Goal: Complete application form

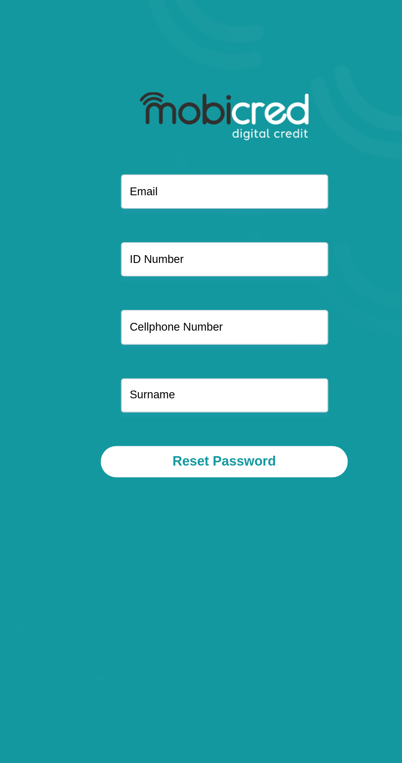
type input "[EMAIL_ADDRESS][DOMAIN_NAME]"
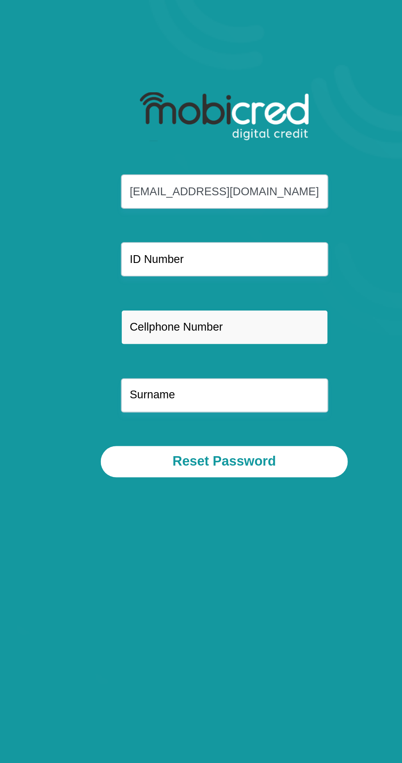
type input "0658548446"
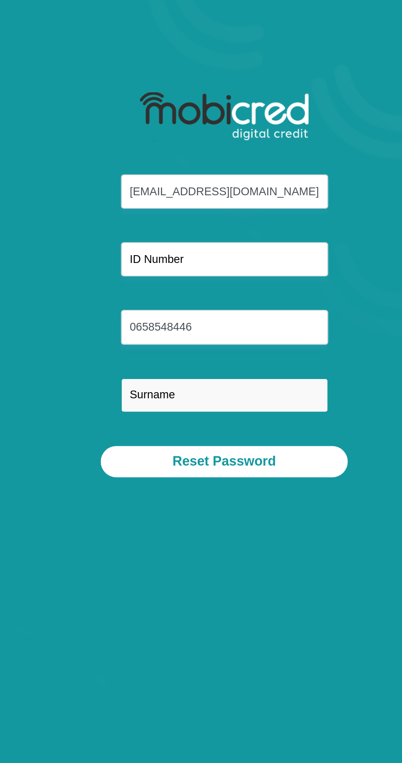
type input "Monyela"
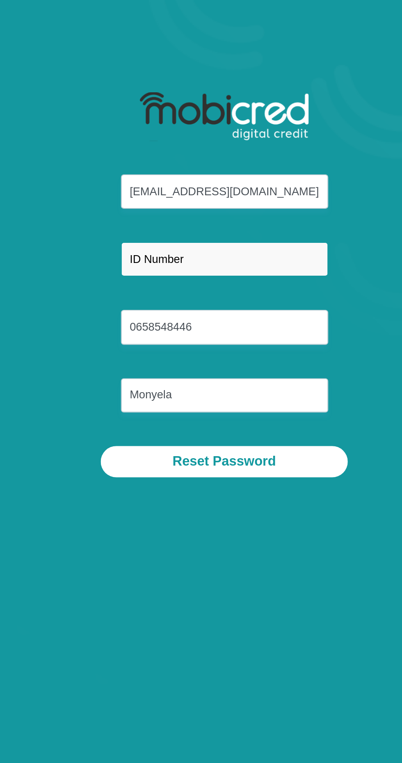
click at [216, 155] on input "text" at bounding box center [201, 152] width 122 height 20
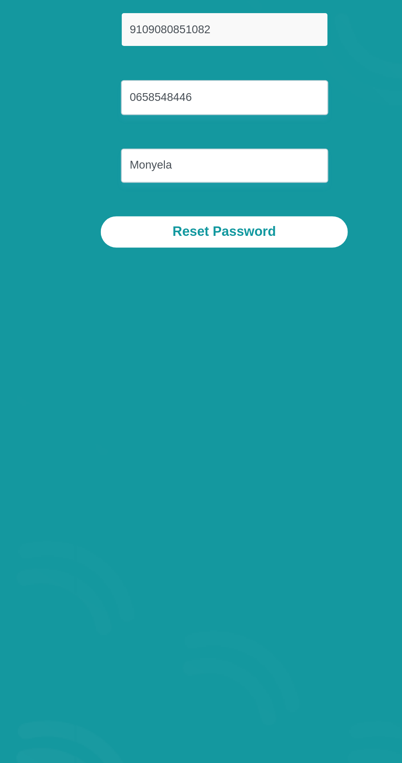
type input "9109080851082"
click at [233, 273] on button "Reset Password" at bounding box center [200, 271] width 145 height 18
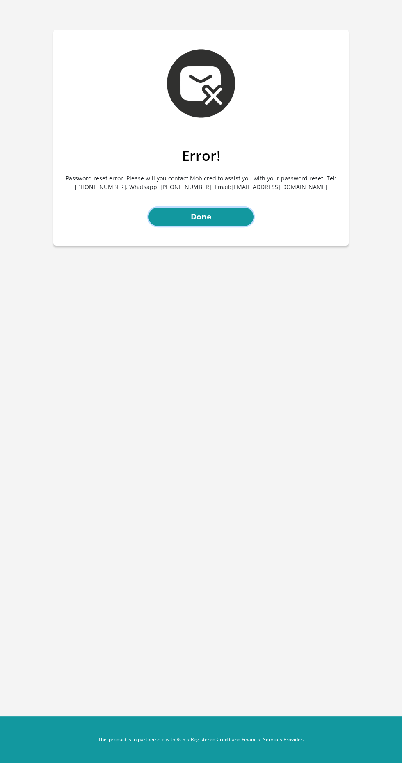
click at [215, 213] on link "Done" at bounding box center [201, 217] width 105 height 18
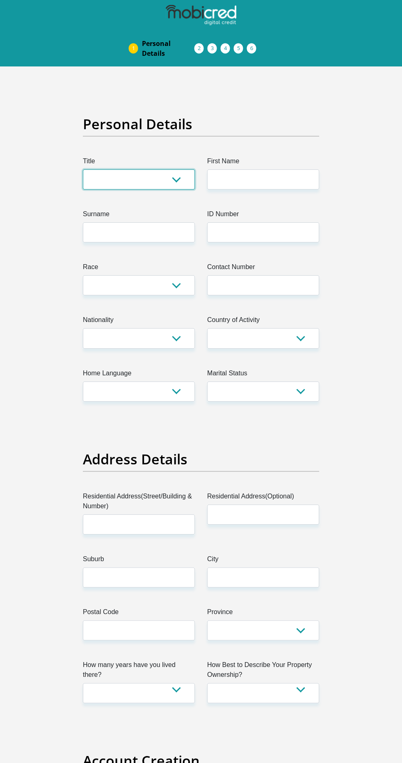
click at [163, 186] on select "Mr Ms Mrs Dr Other" at bounding box center [139, 179] width 112 height 20
select select "Ms"
click at [83, 169] on select "Mr Ms Mrs Dr Other" at bounding box center [139, 179] width 112 height 20
click at [262, 179] on input "First Name" at bounding box center [263, 179] width 112 height 20
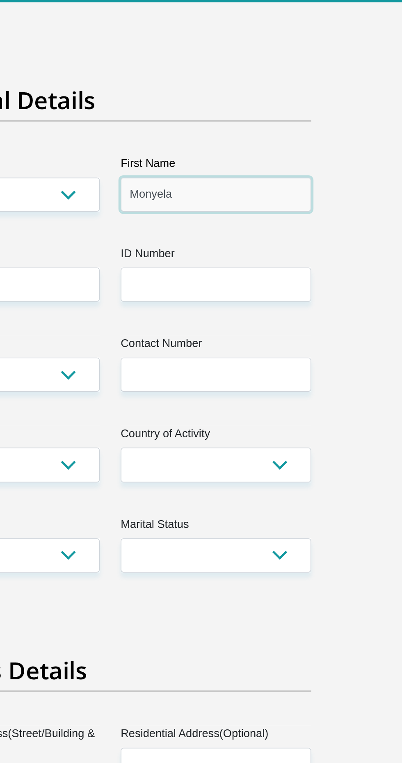
type input "Monyela"
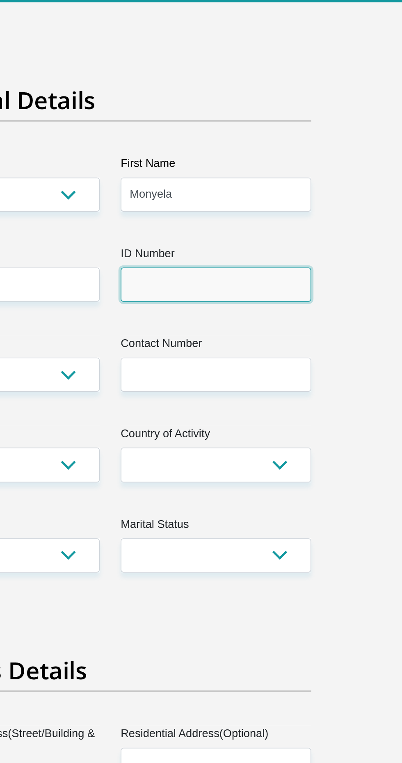
click at [238, 235] on input "ID Number" at bounding box center [263, 232] width 112 height 20
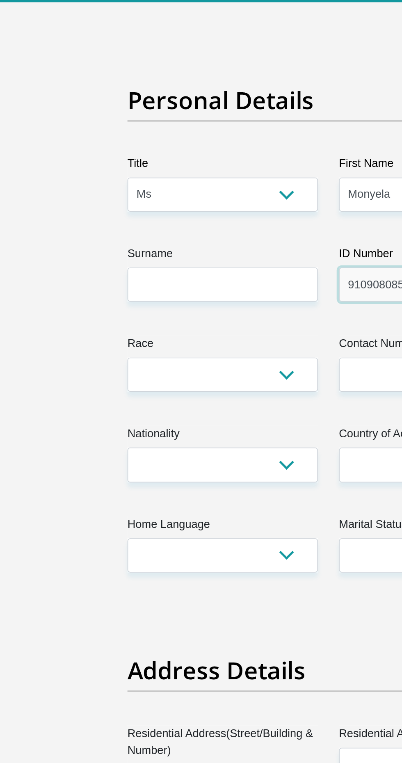
type input "9109080851082"
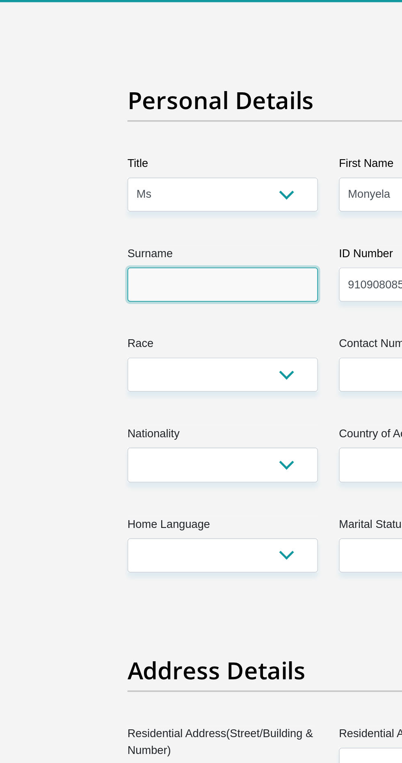
click at [133, 233] on input "Surname" at bounding box center [139, 232] width 112 height 20
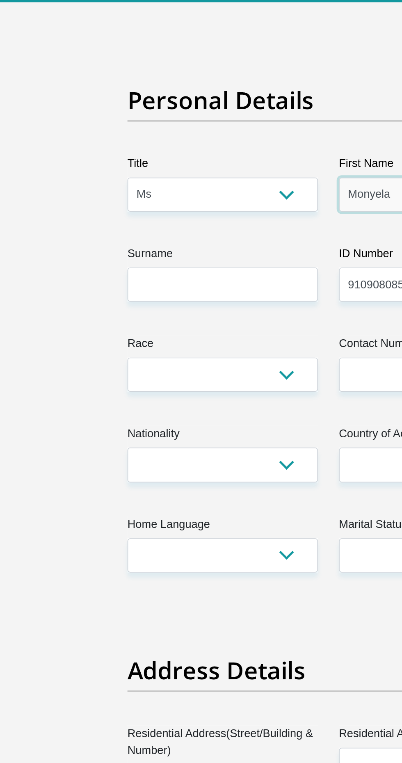
click at [235, 183] on input "Monyela" at bounding box center [263, 179] width 112 height 20
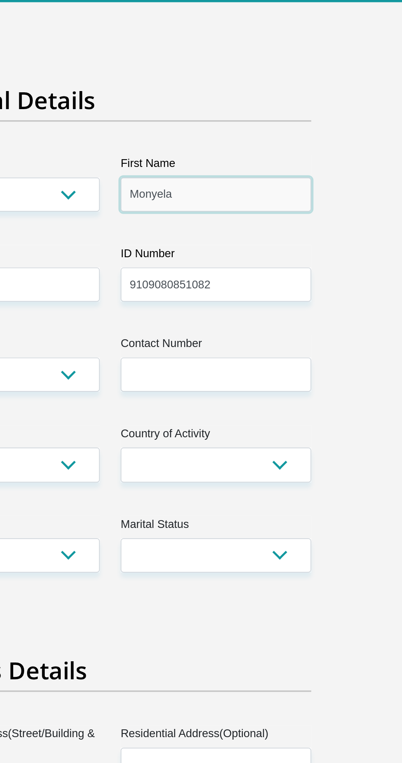
click at [259, 182] on input "Monyela" at bounding box center [263, 179] width 112 height 20
type input "M"
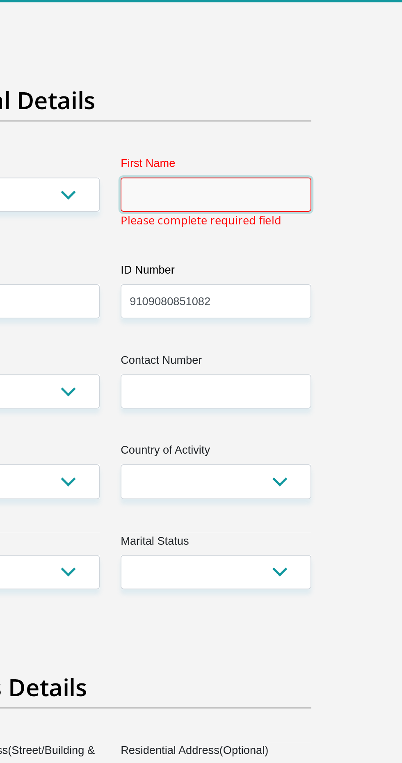
type input "MmabotshaSuzen"
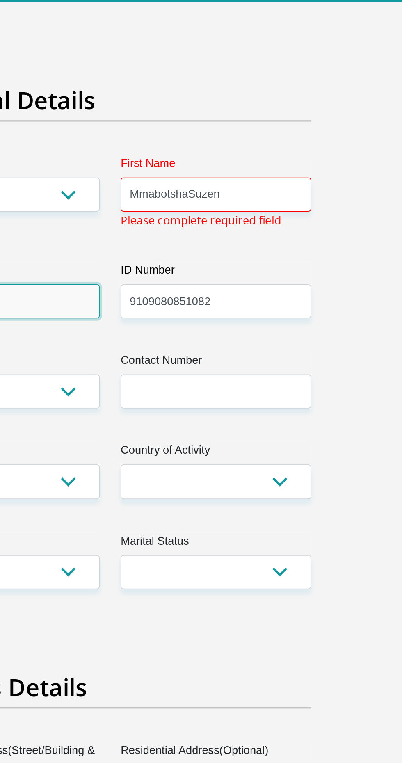
type input "Monyela"
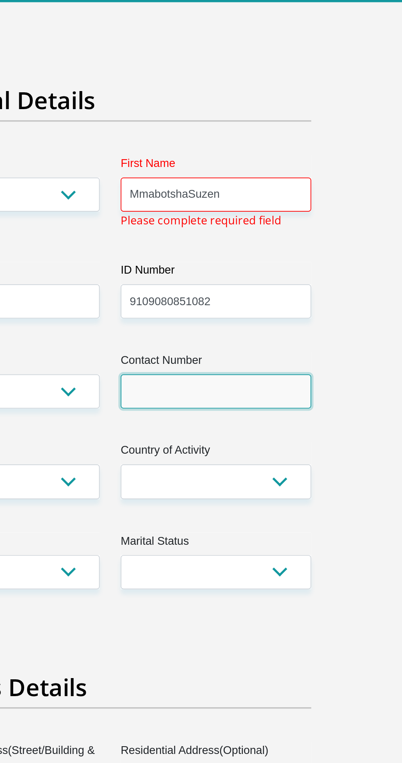
type input "0658548446"
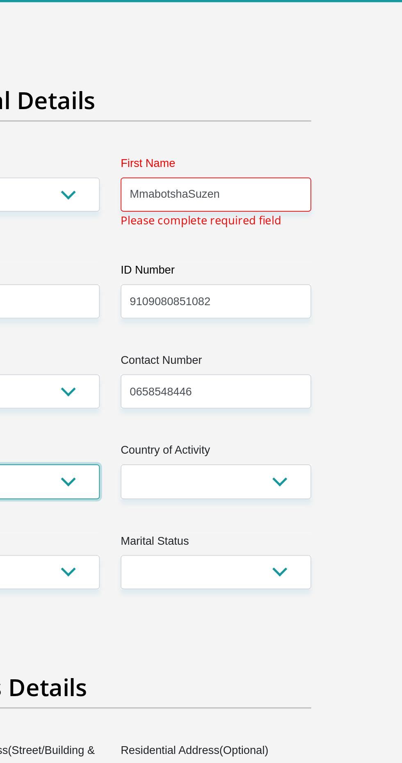
select select "ZAF"
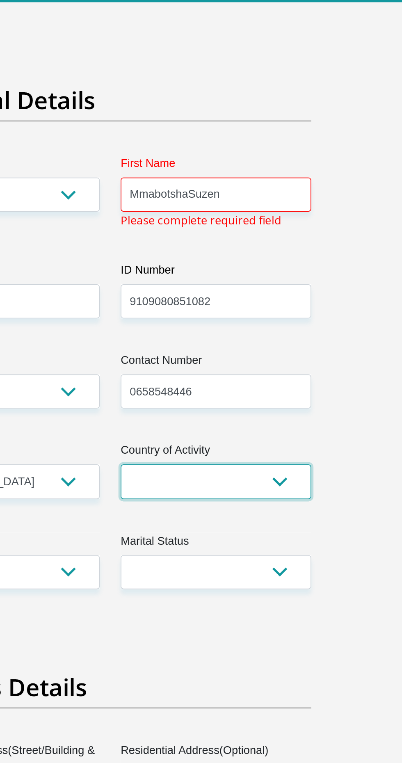
select select "ZAF"
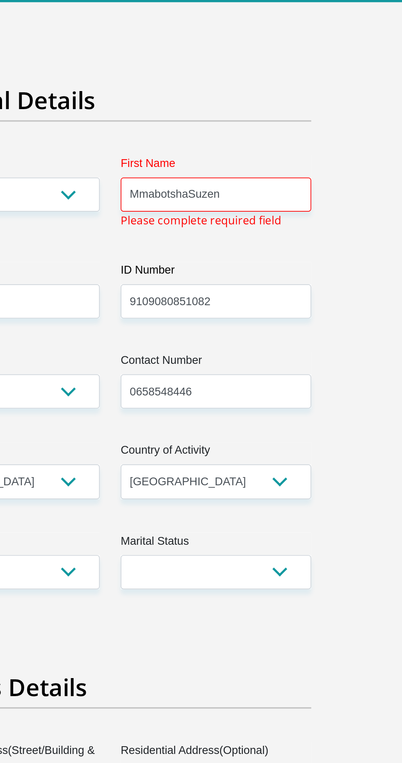
type input "Stand no 276 shatadi section"
type input "Ga Mothiba"
type input "Polokwane"
type input "0726"
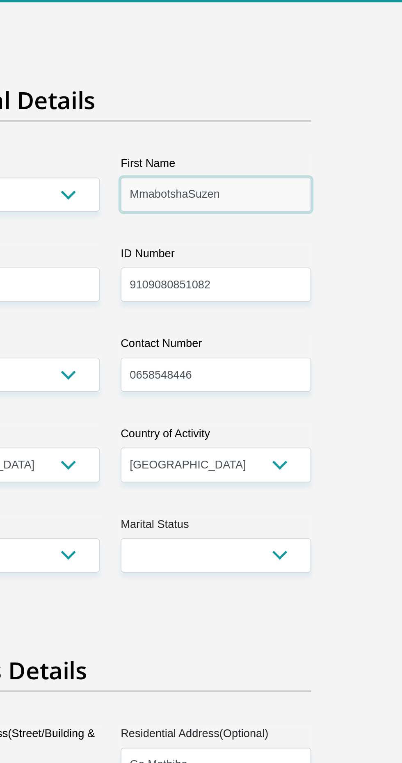
type input "MmabotshaSuzen"
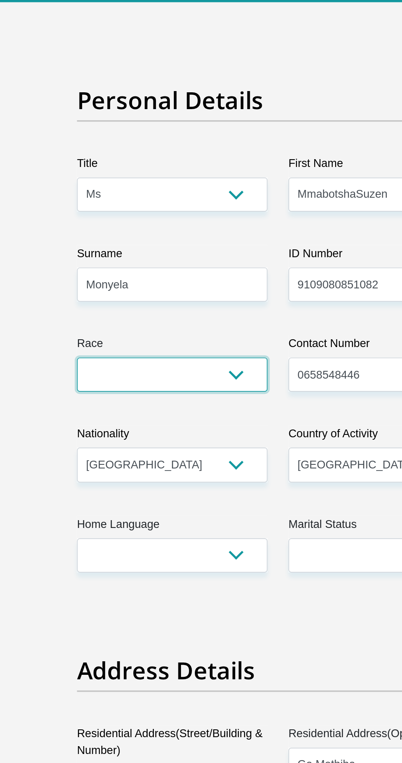
click at [174, 291] on select "Black Coloured Indian White Other" at bounding box center [139, 285] width 112 height 20
select select "1"
click at [83, 275] on select "Black Coloured Indian White Other" at bounding box center [139, 285] width 112 height 20
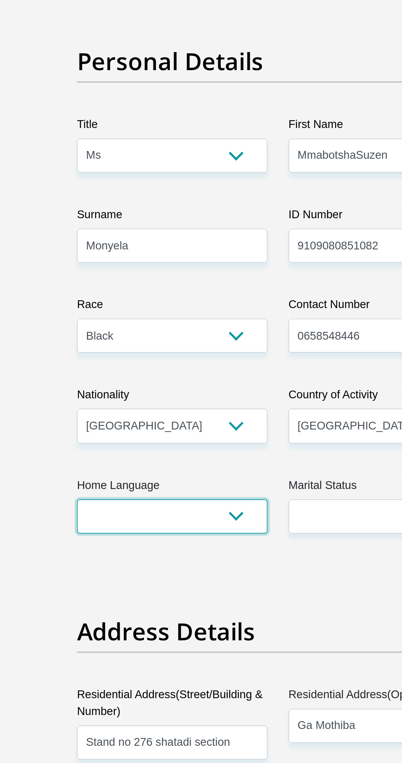
click at [178, 396] on select "Afrikaans English Sepedi South Ndebele Southern Sotho Swati Tsonga Tswana Venda…" at bounding box center [139, 392] width 112 height 20
select select "nso"
click at [83, 382] on select "Afrikaans English Sepedi South Ndebele Southern Sotho Swati Tsonga Tswana Venda…" at bounding box center [139, 392] width 112 height 20
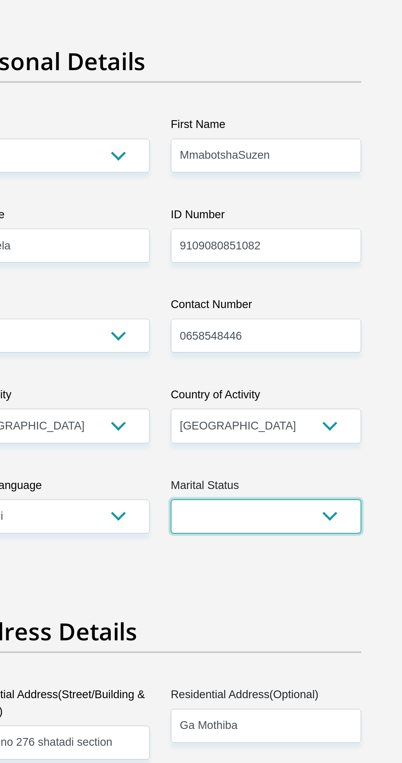
click at [272, 397] on select "Married ANC Single Divorced Widowed Married COP or Customary Law" at bounding box center [263, 392] width 112 height 20
select select "2"
click at [207, 382] on select "Married ANC Single Divorced Widowed Married COP or Customary Law" at bounding box center [263, 392] width 112 height 20
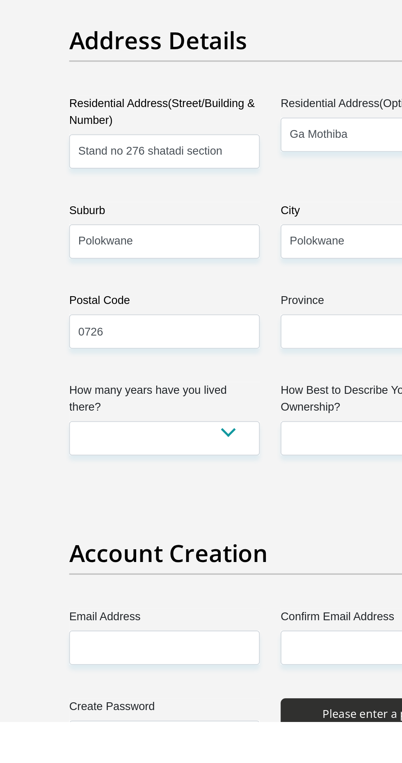
scroll to position [100, 0]
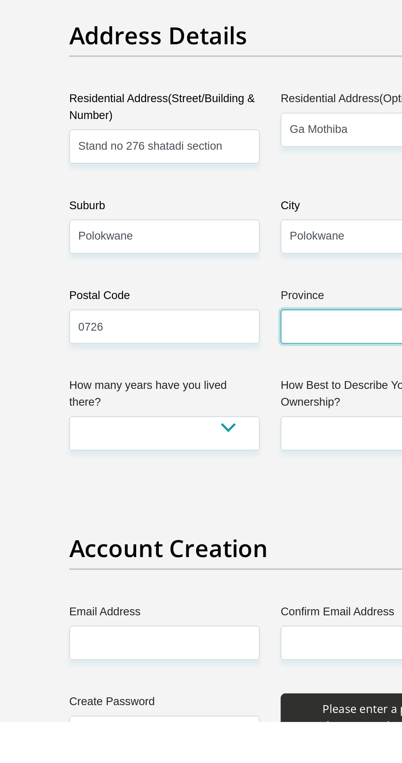
click at [247, 528] on select "Eastern Cape Free State Gauteng KwaZulu-Natal Limpopo Mpumalanga Northern Cape …" at bounding box center [263, 531] width 112 height 20
select select "Limpopo"
click at [207, 521] on select "Eastern Cape Free State Gauteng KwaZulu-Natal Limpopo Mpumalanga Northern Cape …" at bounding box center [263, 531] width 112 height 20
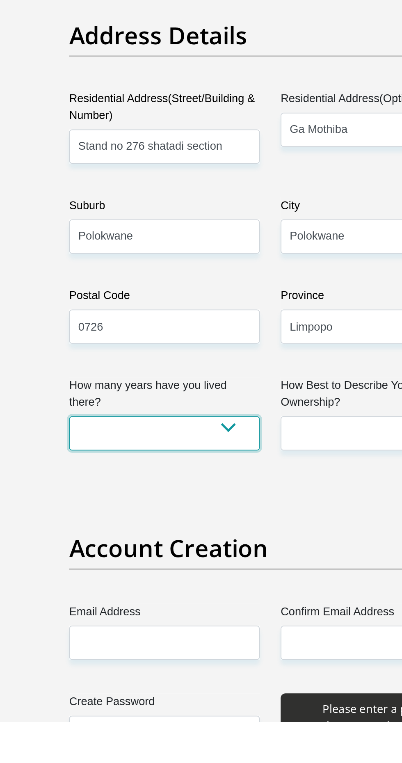
click at [178, 591] on select "less than 1 year 1-3 years 3-5 years 5+ years" at bounding box center [139, 593] width 112 height 20
select select "5"
click at [83, 583] on select "less than 1 year 1-3 years 3-5 years 5+ years" at bounding box center [139, 593] width 112 height 20
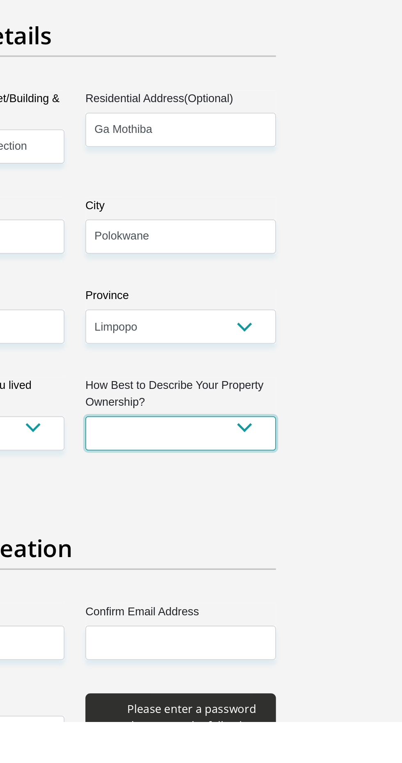
click at [297, 595] on select "Owned Rented Family Owned Company Dwelling" at bounding box center [263, 593] width 112 height 20
select select "Owned"
click at [207, 583] on select "Owned Rented Family Owned Company Dwelling" at bounding box center [263, 593] width 112 height 20
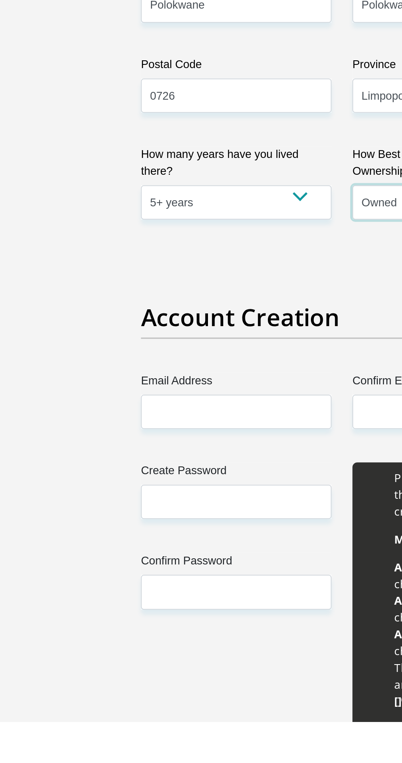
scroll to position [236, 0]
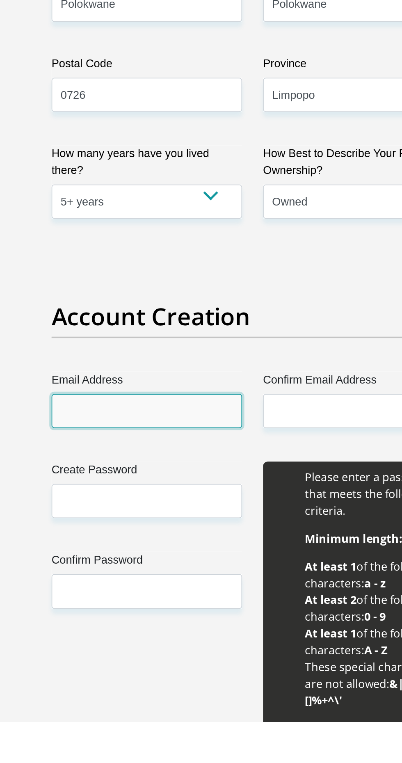
click at [151, 578] on input "Email Address" at bounding box center [139, 580] width 112 height 20
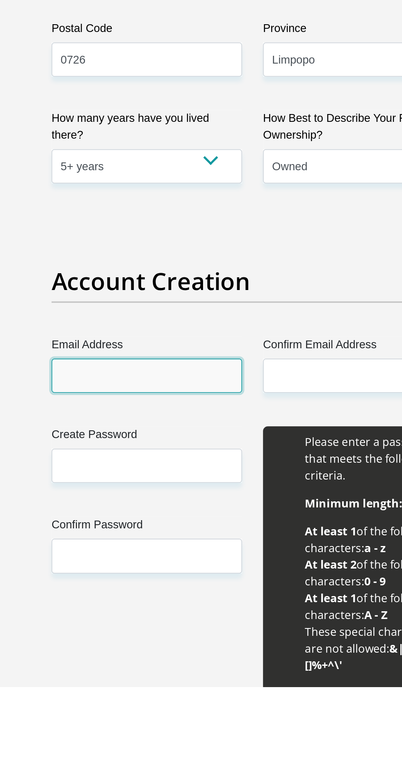
scroll to position [254, 0]
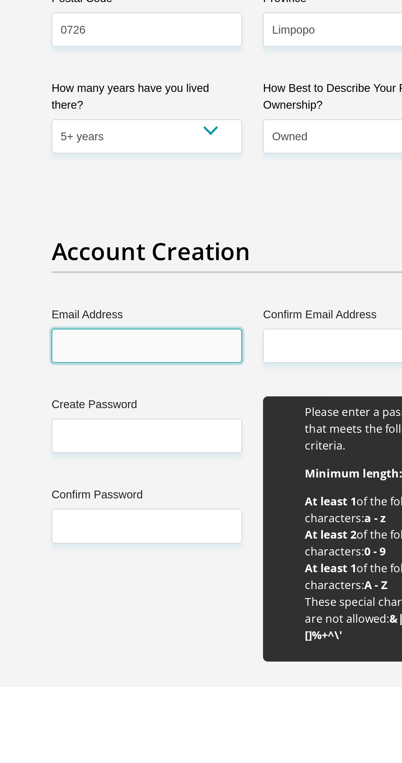
type input "monyelasuzen@gmail.com"
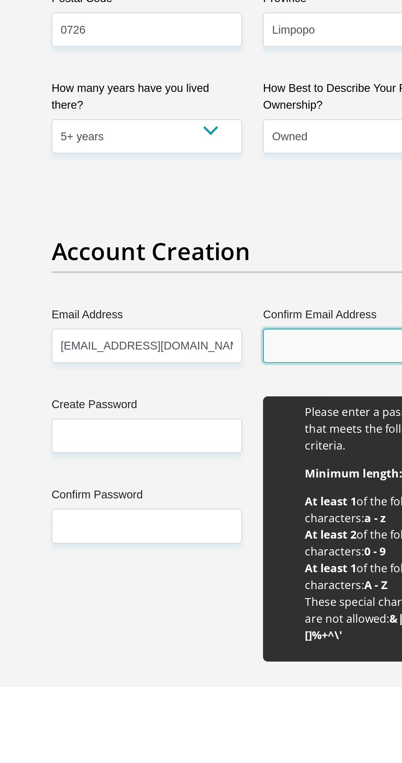
type input "monyelasuzen@gmail.com"
type input "Mmabotsha Suzen"
type input "Monyela"
type input "0658548446"
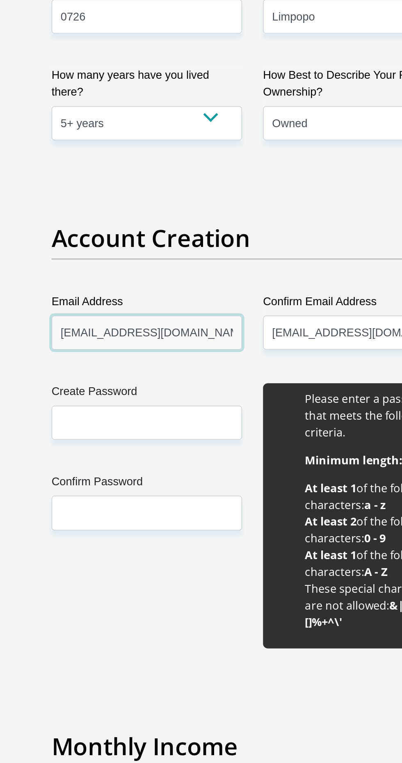
scroll to position [307, 0]
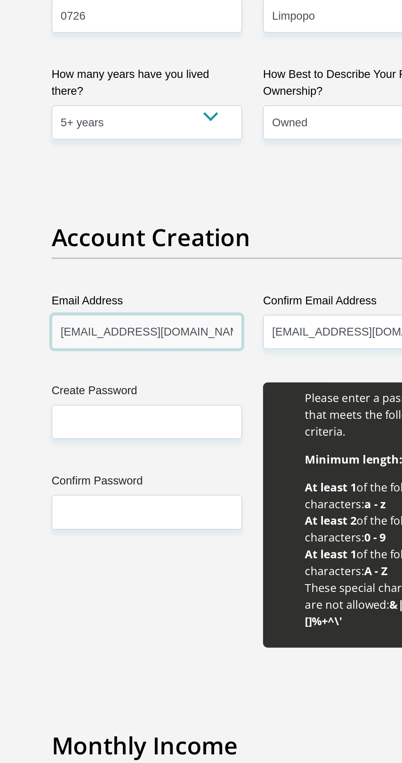
click at [182, 510] on input "monyelasuzen@gmail.com" at bounding box center [139, 510] width 112 height 20
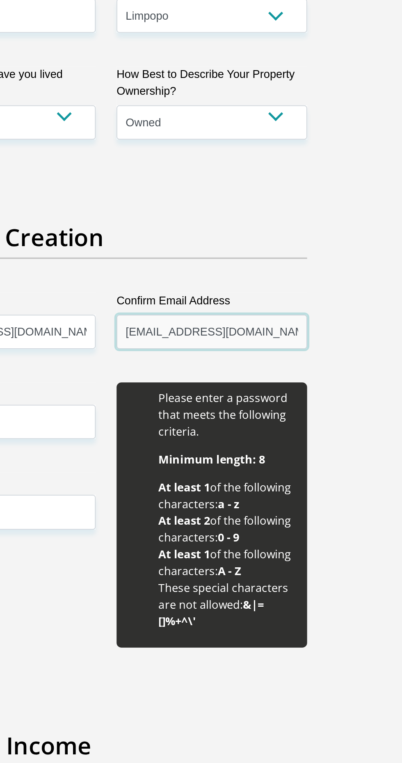
click at [302, 511] on input "monyelasuzen@gmail.com" at bounding box center [263, 510] width 112 height 20
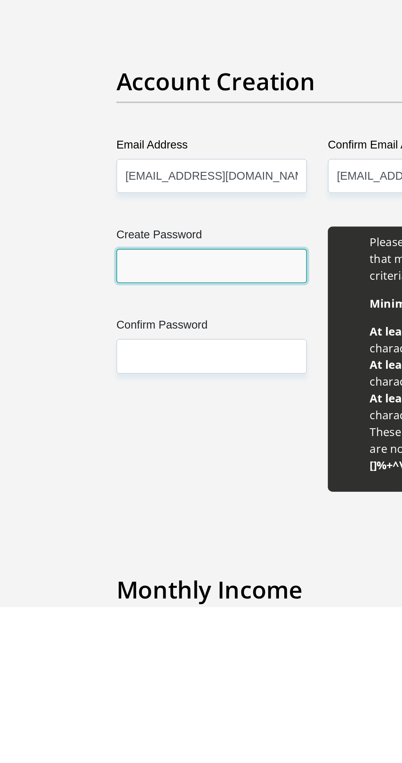
click at [150, 558] on input "Create Password" at bounding box center [139, 563] width 112 height 20
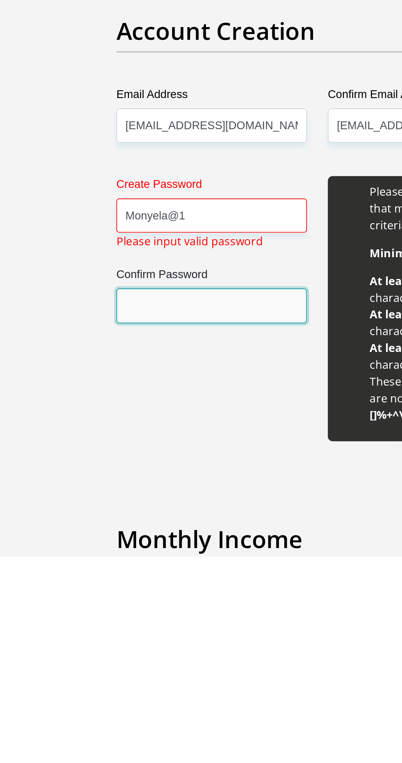
click at [125, 615] on input "Confirm Password" at bounding box center [139, 616] width 112 height 20
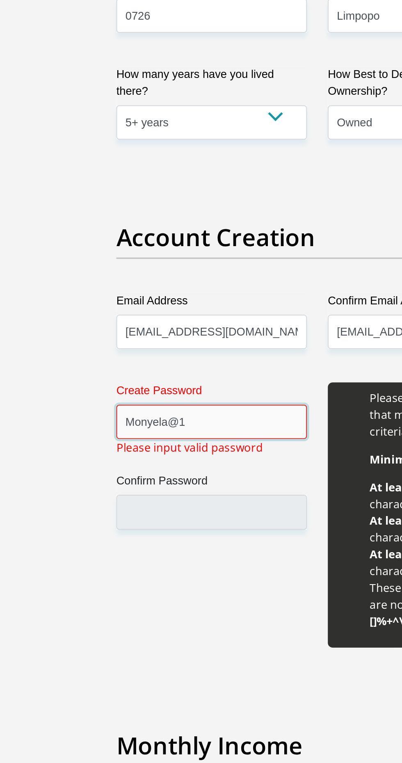
click at [136, 563] on input "Monyela@1" at bounding box center [139, 563] width 112 height 20
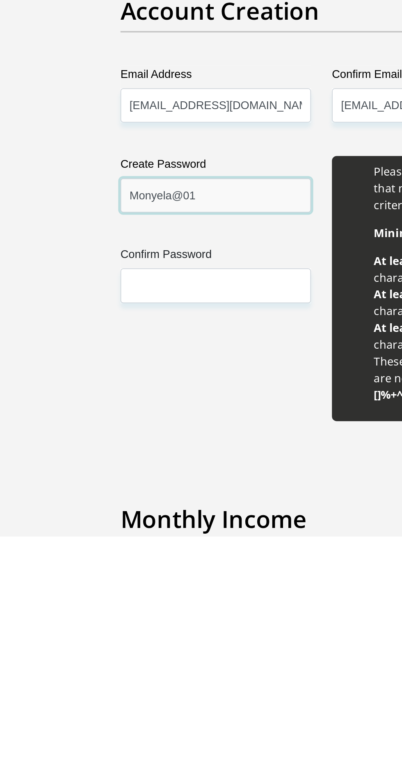
type input "Monyela@01"
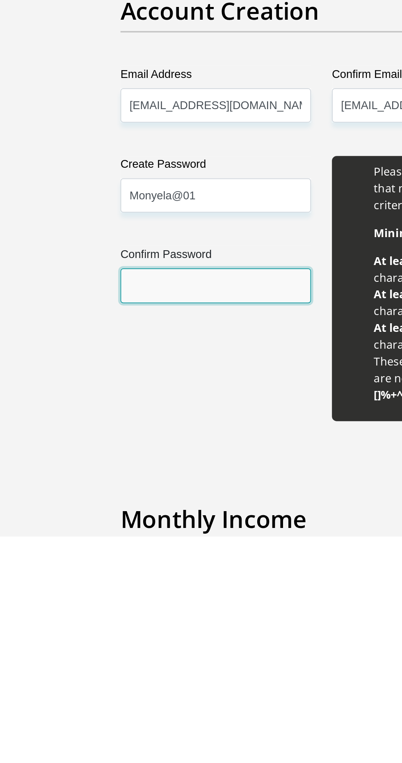
click at [143, 613] on input "Confirm Password" at bounding box center [139, 616] width 112 height 20
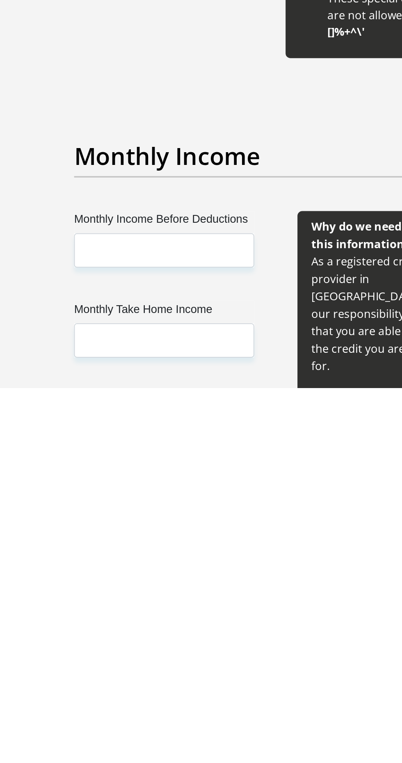
scroll to position [465, 0]
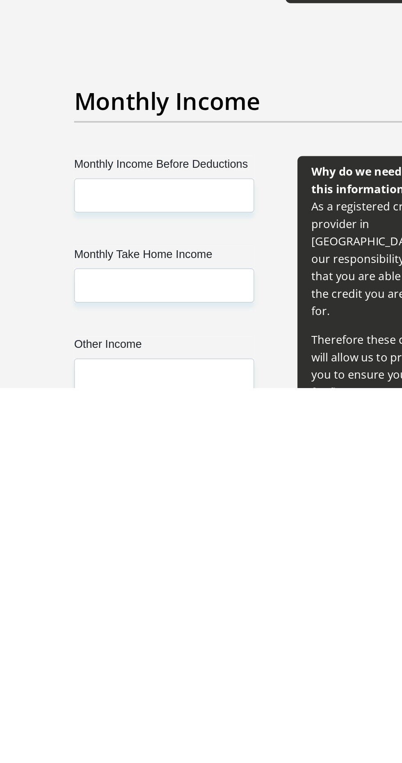
type input "Monyela@01"
click at [149, 651] on input "Monthly Income Before Deductions" at bounding box center [136, 650] width 106 height 20
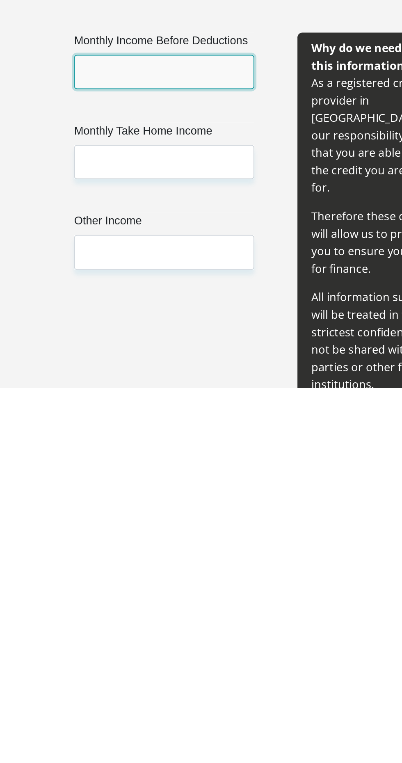
scroll to position [539, 0]
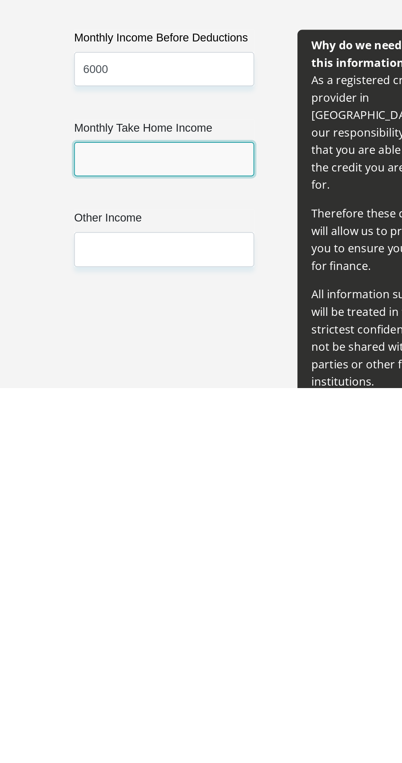
click at [159, 629] on input "Monthly Take Home Income" at bounding box center [136, 629] width 106 height 20
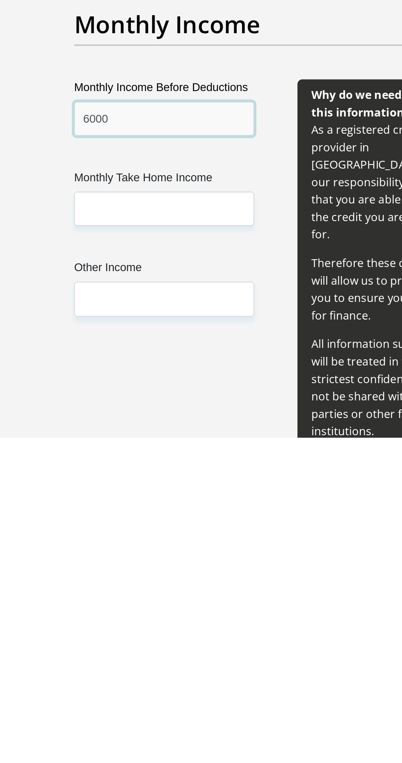
click at [128, 576] on input "6000" at bounding box center [136, 576] width 106 height 20
type input "6100"
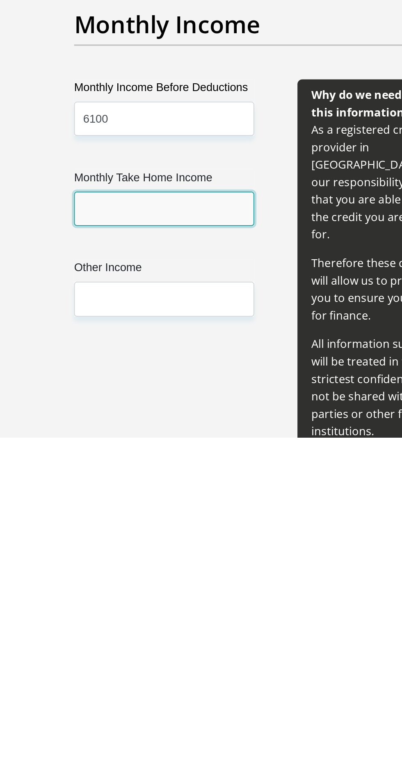
click at [128, 625] on input "Monthly Take Home Income" at bounding box center [136, 629] width 106 height 20
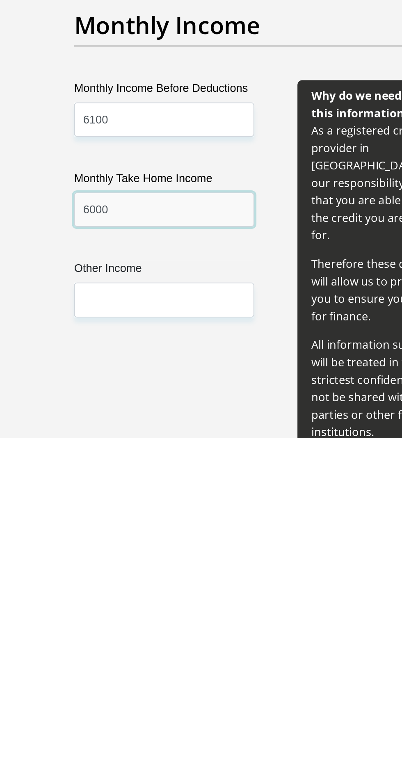
type input "6000"
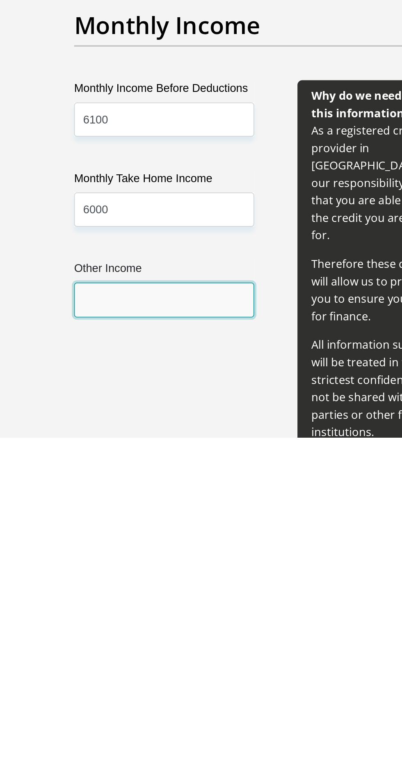
click at [141, 679] on input "Other Income" at bounding box center [136, 682] width 106 height 20
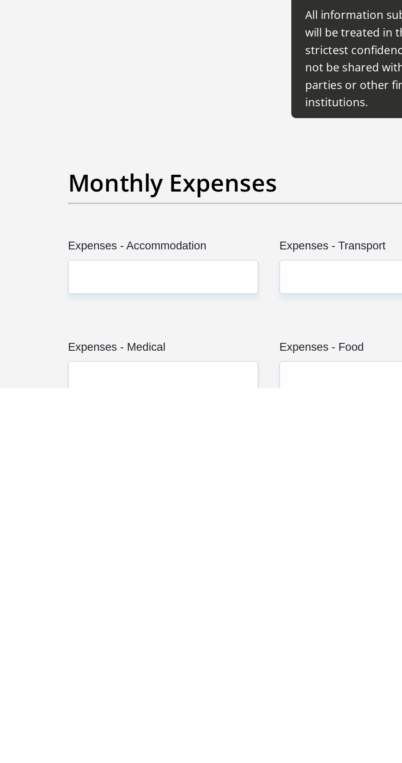
scroll to position [705, 0]
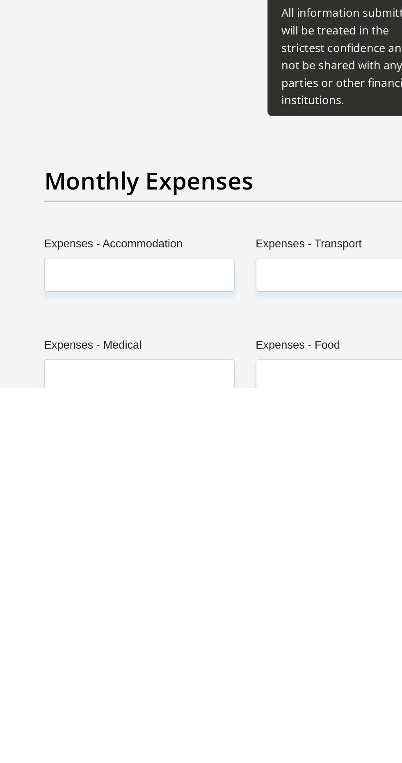
type input "1650"
click at [164, 687] on input "Expenses - Accommodation" at bounding box center [139, 697] width 112 height 20
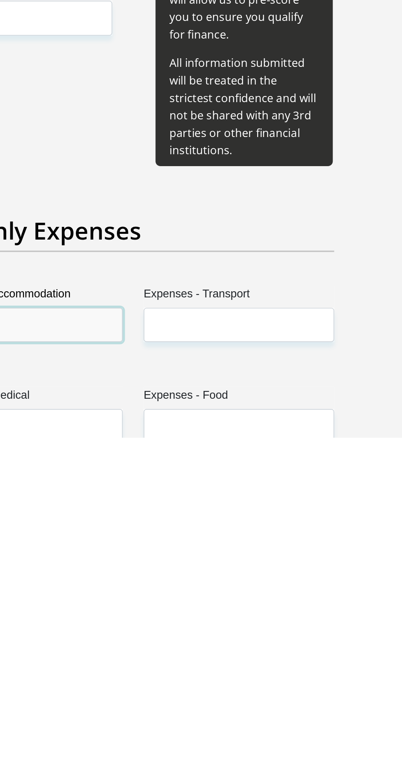
type input "00"
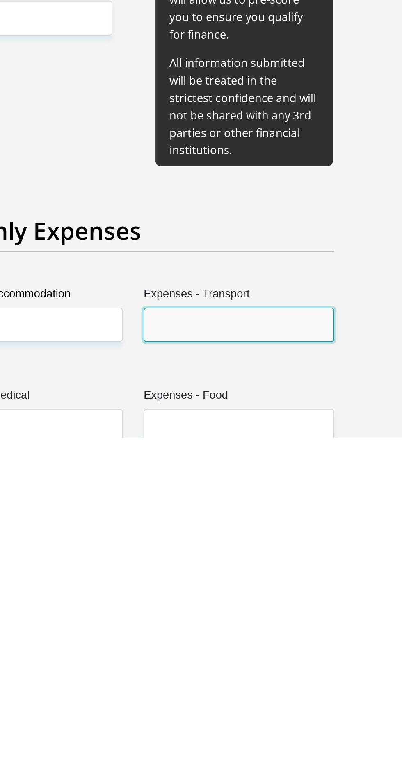
click at [263, 687] on input "Expenses - Transport" at bounding box center [263, 697] width 112 height 20
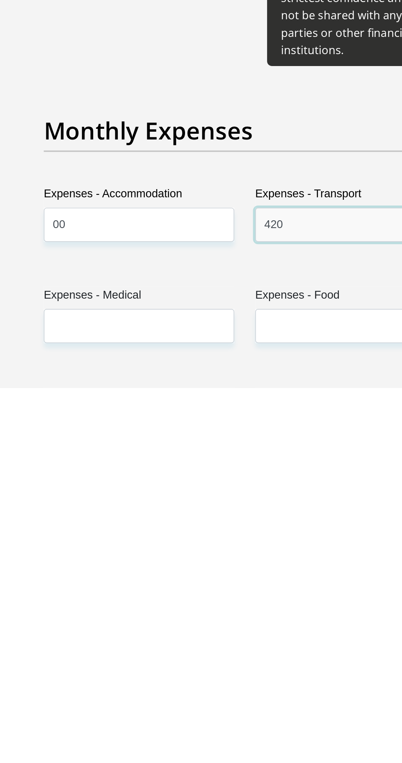
scroll to position [734, 0]
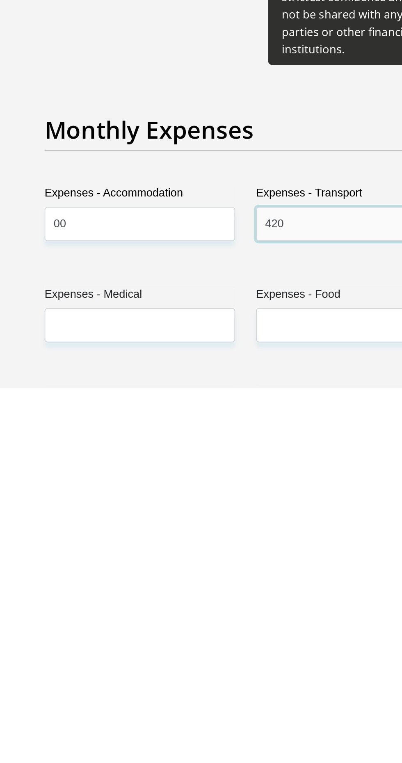
type input "420"
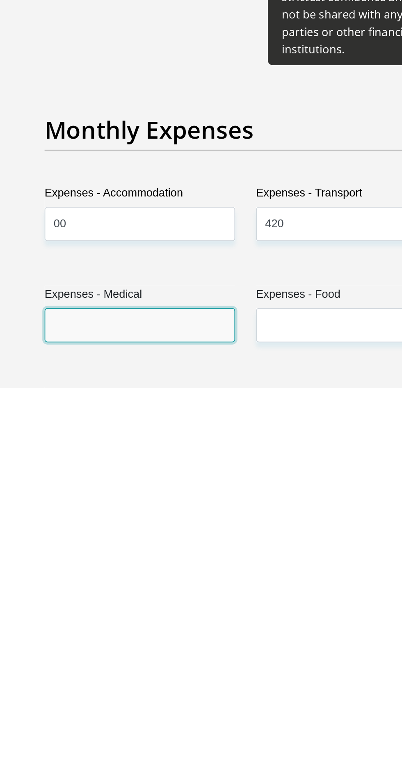
click at [145, 716] on input "Expenses - Medical" at bounding box center [139, 726] width 112 height 20
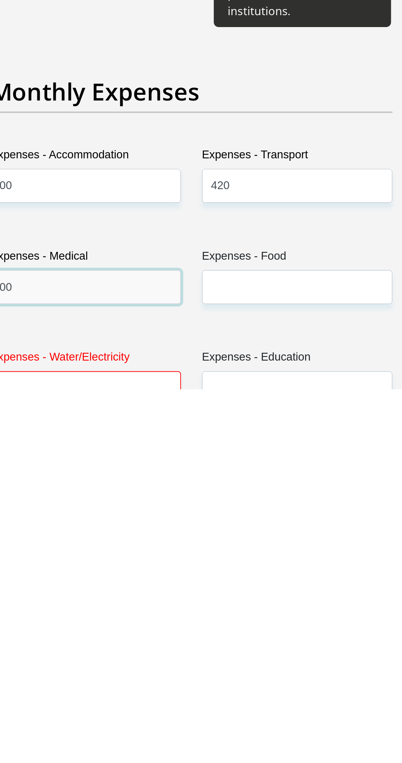
type input "00"
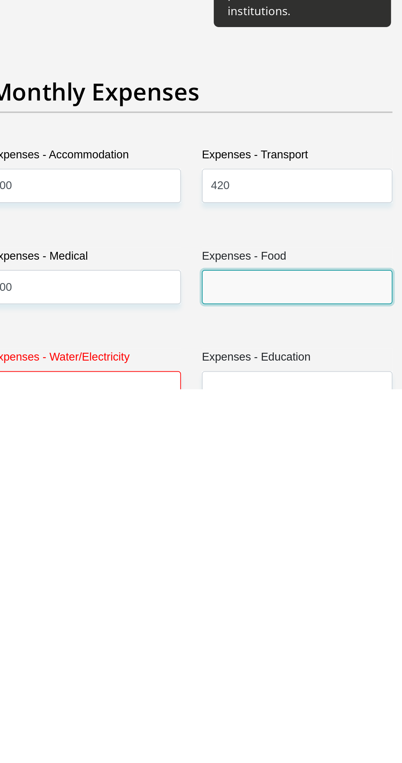
click at [261, 693] on input "Expenses - Food" at bounding box center [263, 703] width 112 height 20
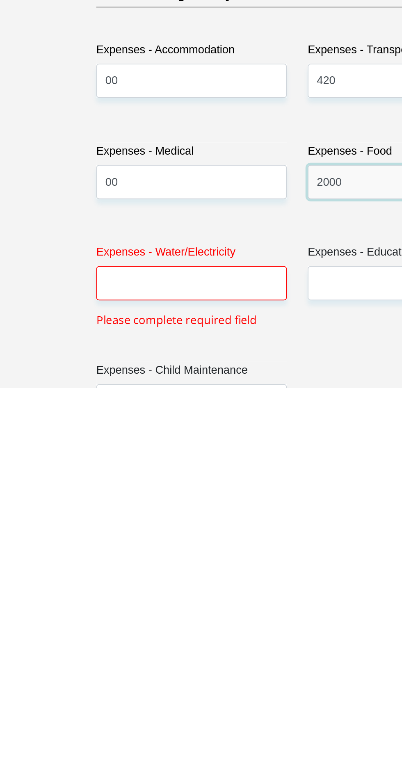
scroll to position [819, 0]
type input "2000"
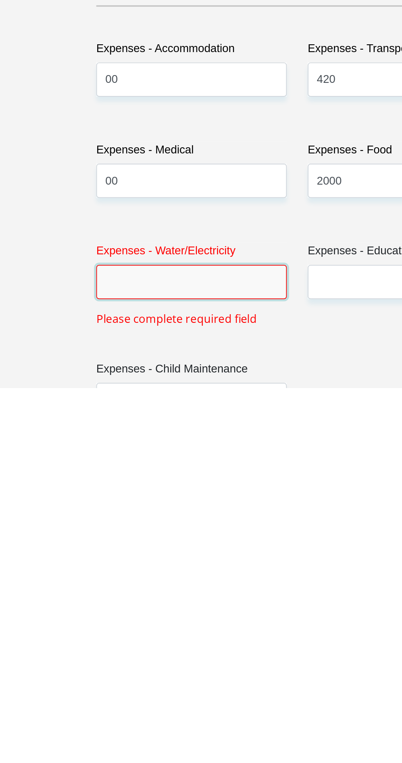
click at [177, 691] on input "Expenses - Water/Electricity" at bounding box center [139, 701] width 112 height 20
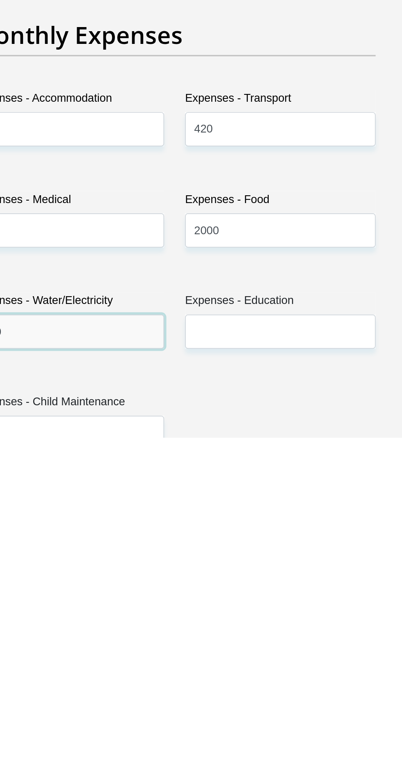
type input "200"
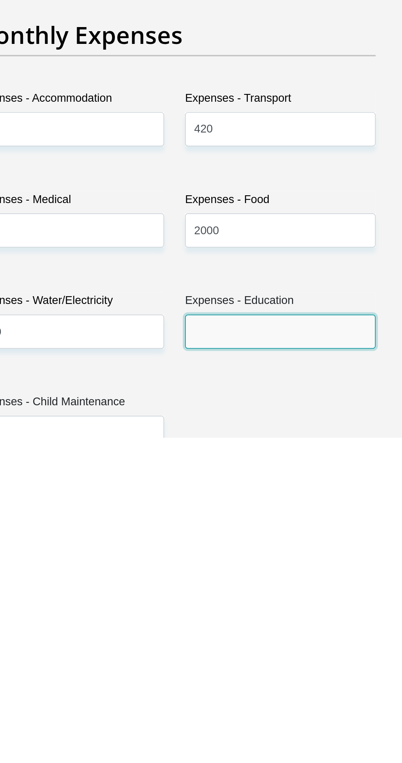
click at [276, 691] on input "Expenses - Education" at bounding box center [263, 701] width 112 height 20
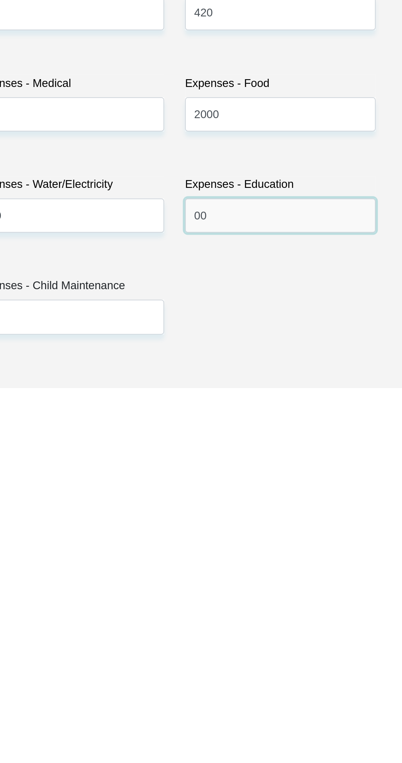
scroll to position [861, 0]
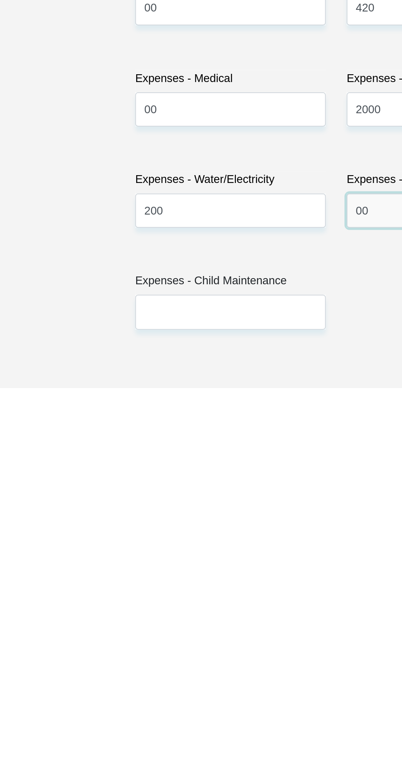
type input "00"
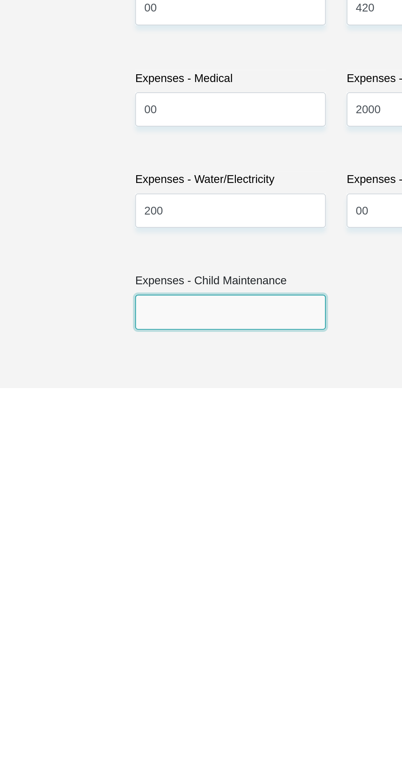
click at [129, 709] on input "Expenses - Child Maintenance" at bounding box center [139, 719] width 112 height 20
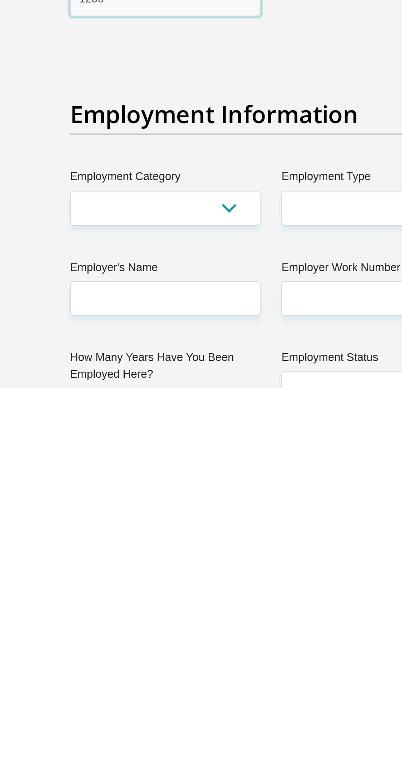
scroll to position [1049, 0]
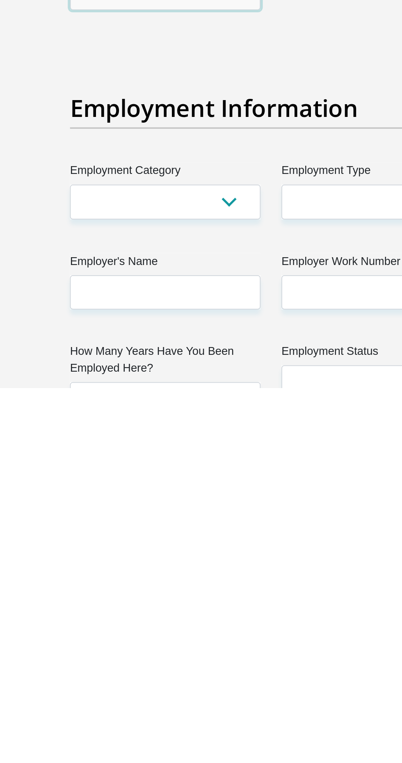
type input "1200"
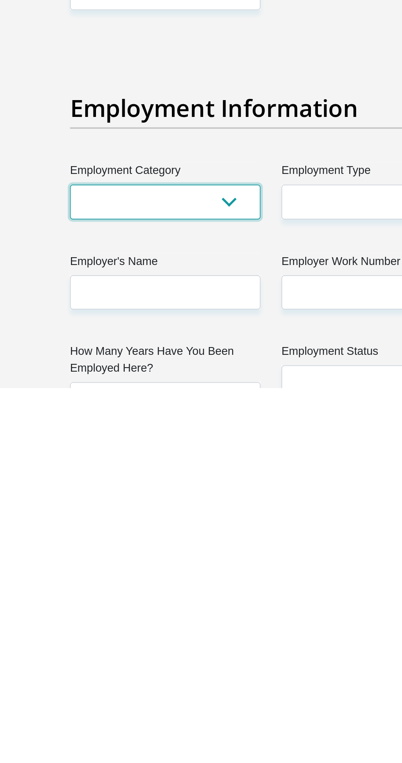
click at [183, 644] on select "AGRICULTURE ALCOHOL & TOBACCO CONSTRUCTION MATERIALS METALLURGY EQUIPMENT FOR R…" at bounding box center [139, 654] width 112 height 20
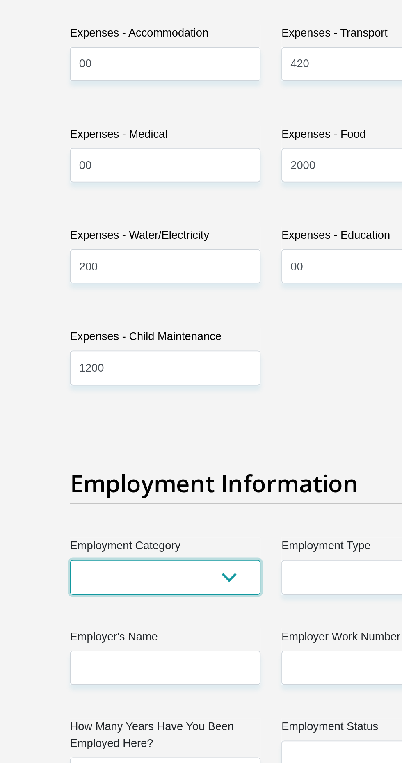
click at [83, 644] on select "AGRICULTURE ALCOHOL & TOBACCO CONSTRUCTION MATERIALS METALLURGY EQUIPMENT FOR R…" at bounding box center [139, 654] width 112 height 20
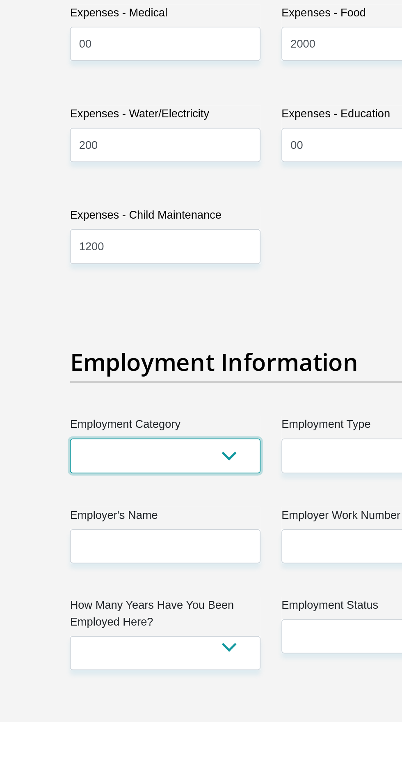
scroll to position [1097, 0]
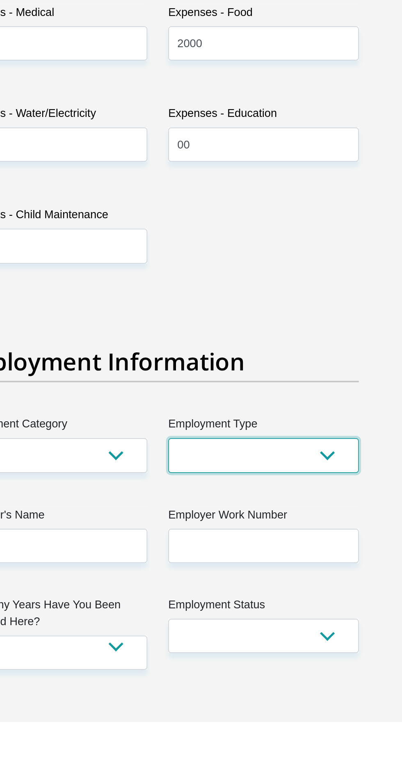
click at [269, 596] on select "College/Lecturer Craft Seller Creative Driver Executive Farmer Forces - Non Com…" at bounding box center [263, 606] width 112 height 20
select select "Office Staff/Clerk"
click at [207, 596] on select "College/Lecturer Craft Seller Creative Driver Executive Farmer Forces - Non Com…" at bounding box center [263, 606] width 112 height 20
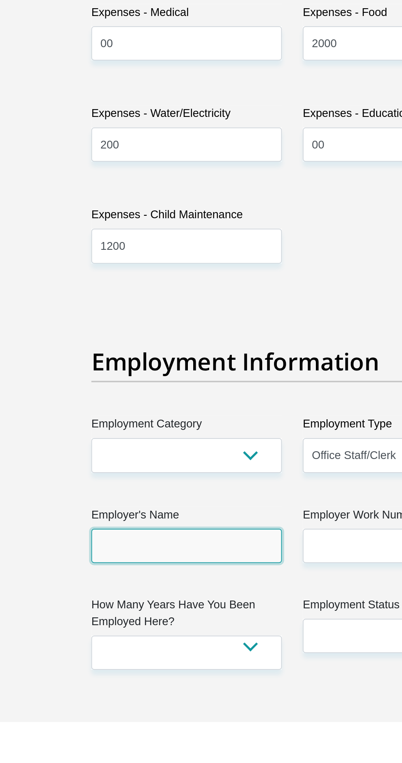
click at [152, 650] on input "Employer's Name" at bounding box center [139, 660] width 112 height 20
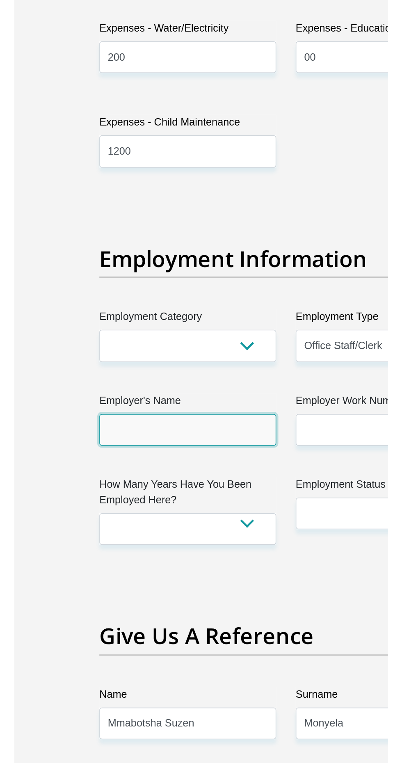
scroll to position [1162, 0]
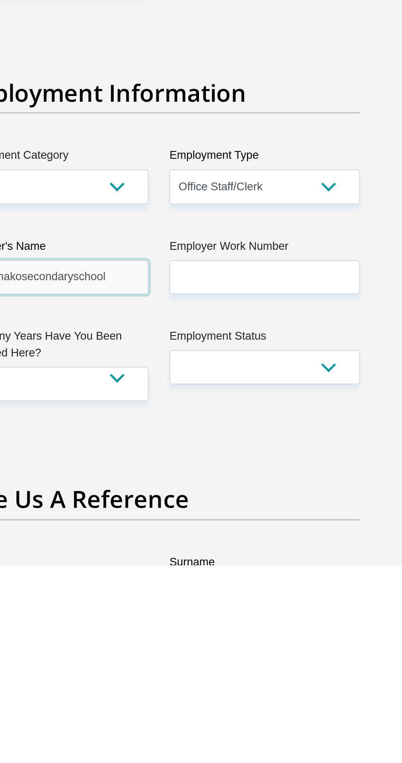
type input "Mothimakosecondaryschool"
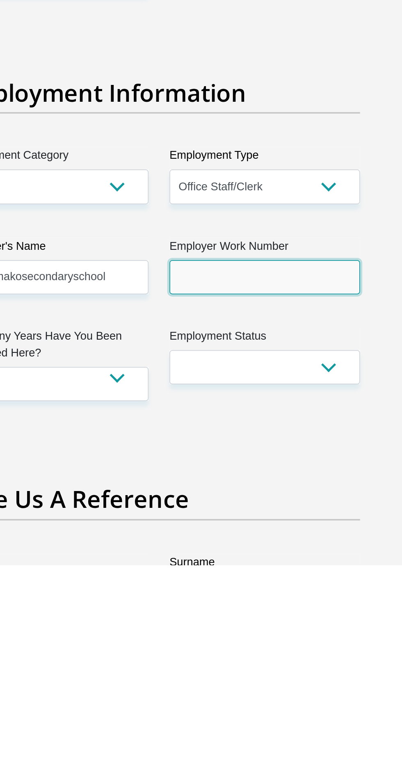
click at [283, 584] on input "Employer Work Number" at bounding box center [263, 594] width 112 height 20
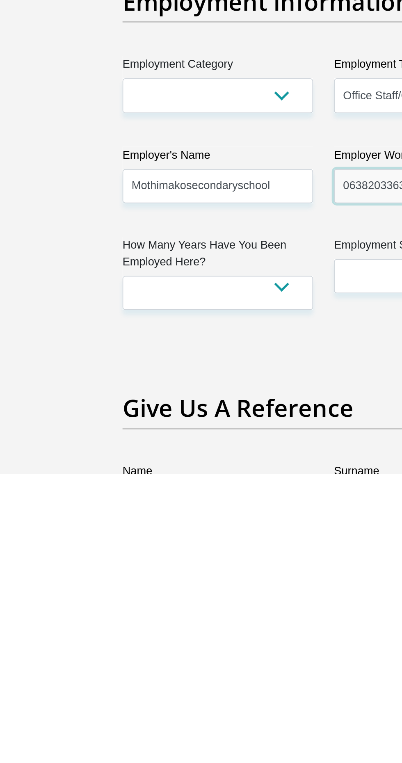
type input "0638203363"
click at [164, 647] on select "less than 1 year 1-3 years 3-5 years 5+ years" at bounding box center [139, 657] width 112 height 20
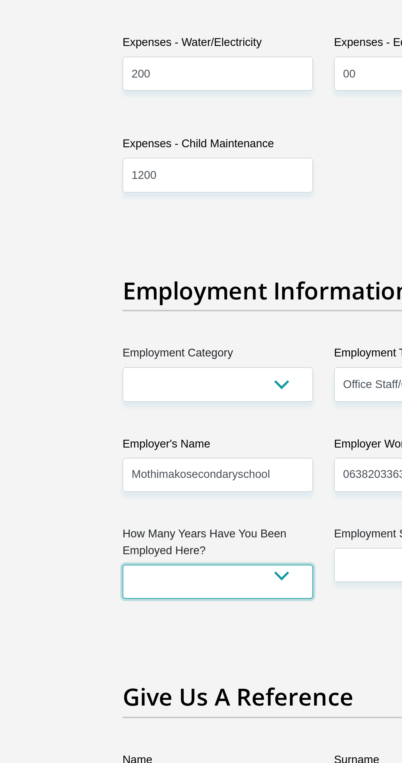
select select "60"
click at [83, 647] on select "less than 1 year 1-3 years 3-5 years 5+ years" at bounding box center [139, 657] width 112 height 20
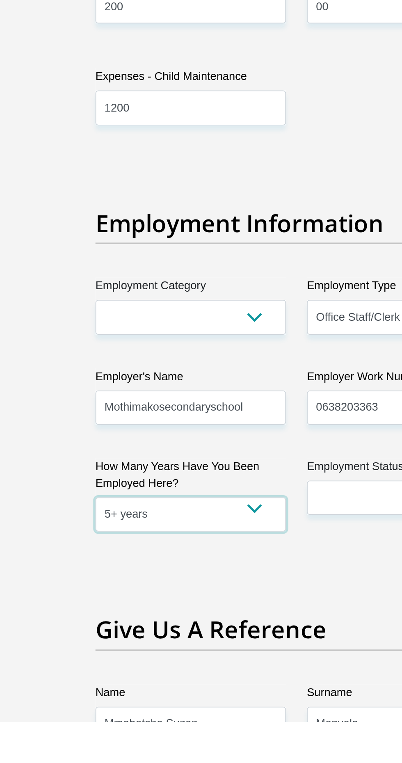
scroll to position [1179, 0]
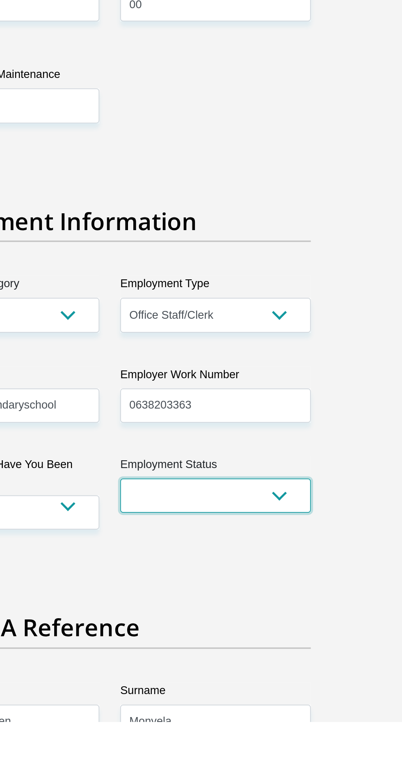
click at [290, 620] on select "Permanent/Full-time Part-time/Casual Contract Worker Self-Employed Housewife Re…" at bounding box center [263, 630] width 112 height 20
select select "1"
click at [207, 620] on select "Permanent/Full-time Part-time/Casual Contract Worker Self-Employed Housewife Re…" at bounding box center [263, 630] width 112 height 20
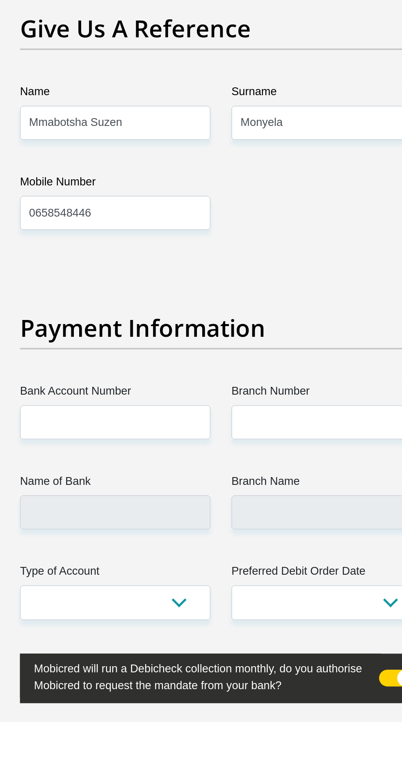
scroll to position [1534, 0]
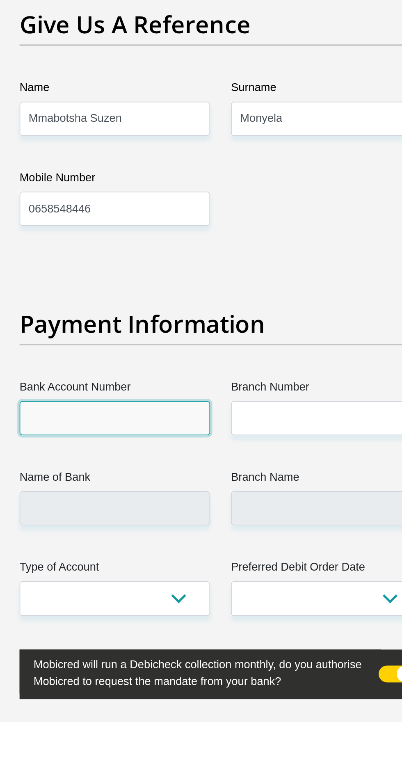
click at [157, 574] on input "Bank Account Number" at bounding box center [139, 584] width 112 height 20
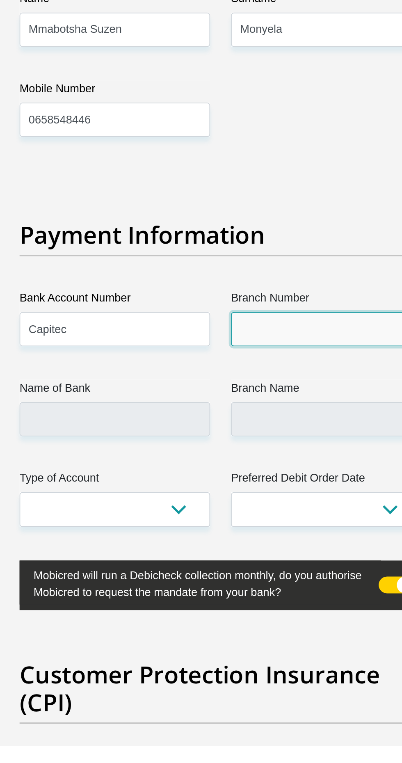
click at [256, 508] on input "Branch Number" at bounding box center [263, 518] width 112 height 20
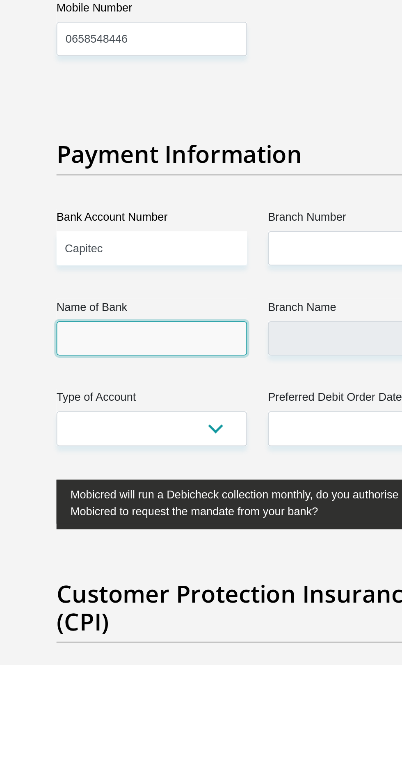
click at [162, 561] on input "Name of Bank" at bounding box center [139, 571] width 112 height 20
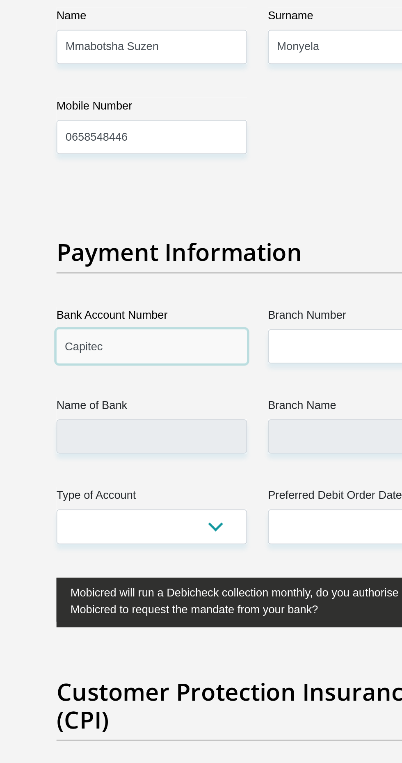
click at [137, 508] on input "Capitec" at bounding box center [139, 518] width 112 height 20
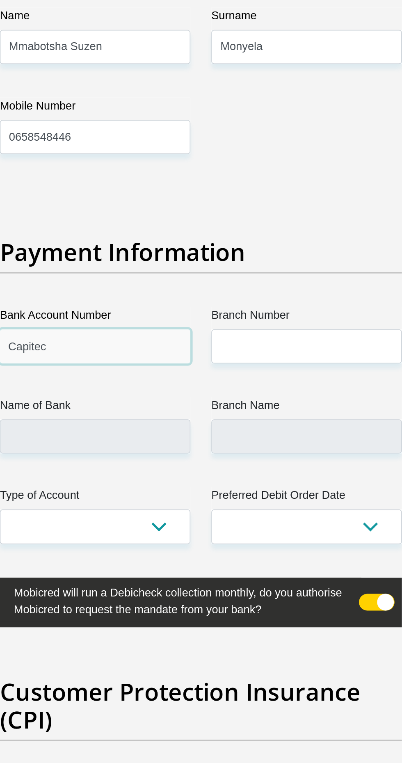
click at [133, 508] on input "Capitec" at bounding box center [139, 518] width 112 height 20
type input "C"
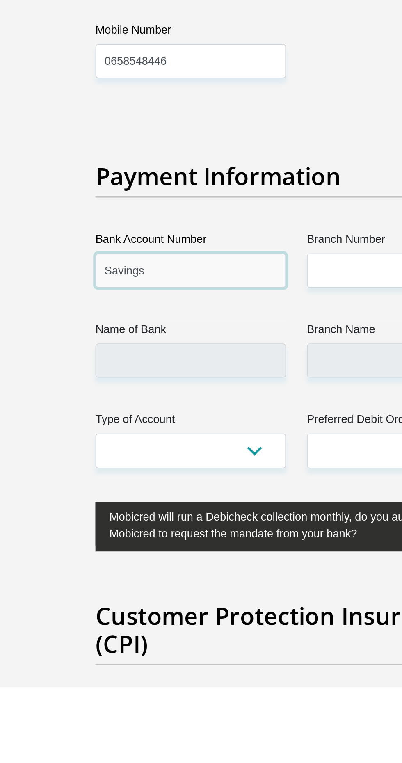
type input "Savings"
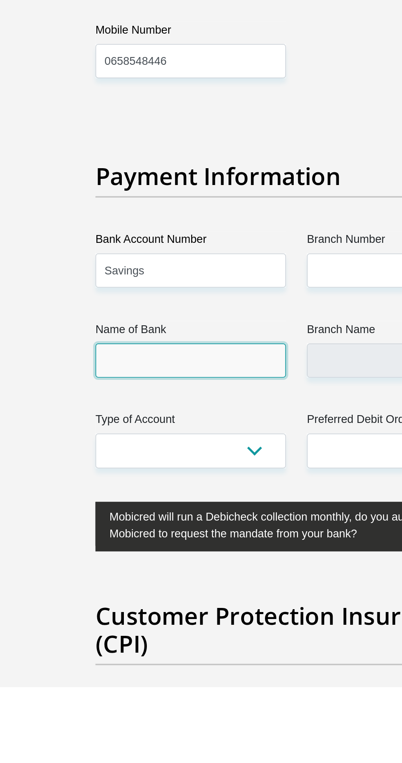
click at [132, 561] on input "Name of Bank" at bounding box center [139, 571] width 112 height 20
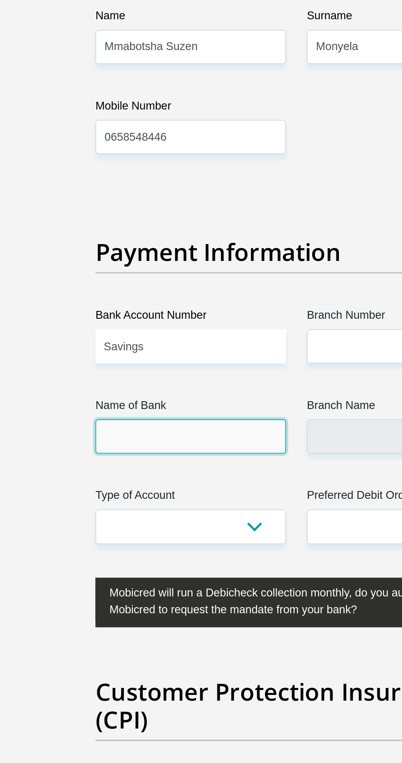
click at [136, 561] on input "Name of Bank" at bounding box center [139, 571] width 112 height 20
click at [149, 561] on input "Name of Bank" at bounding box center [139, 571] width 112 height 20
click at [134, 561] on input "Name of Bank" at bounding box center [139, 571] width 112 height 20
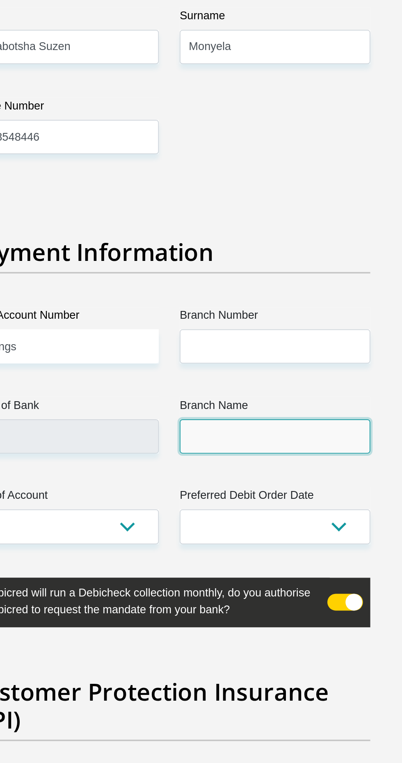
click at [272, 561] on input "Branch Name" at bounding box center [263, 571] width 112 height 20
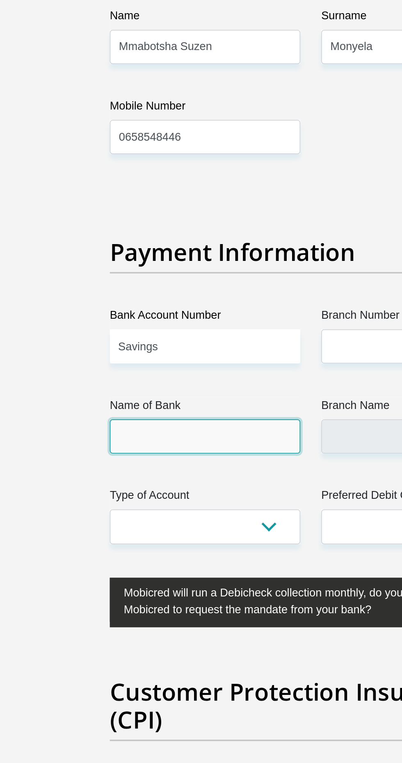
click at [146, 561] on input "Name of Bank" at bounding box center [139, 571] width 112 height 20
click at [111, 561] on input "Name of Bank" at bounding box center [139, 571] width 112 height 20
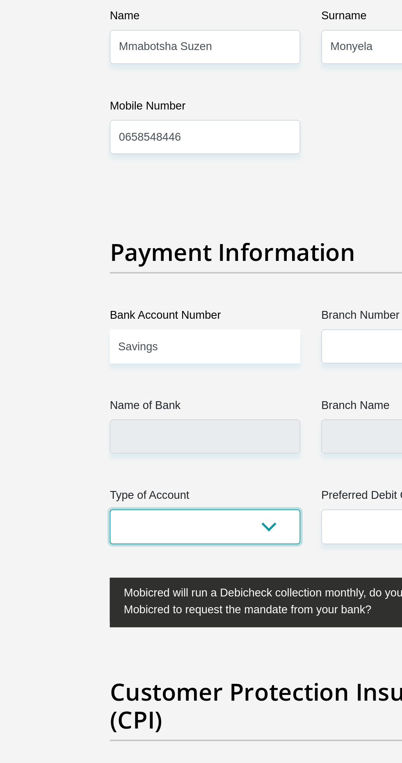
click at [156, 614] on select "Cheque Savings" at bounding box center [139, 624] width 112 height 20
select select "SAV"
click at [83, 614] on select "Cheque Savings" at bounding box center [139, 624] width 112 height 20
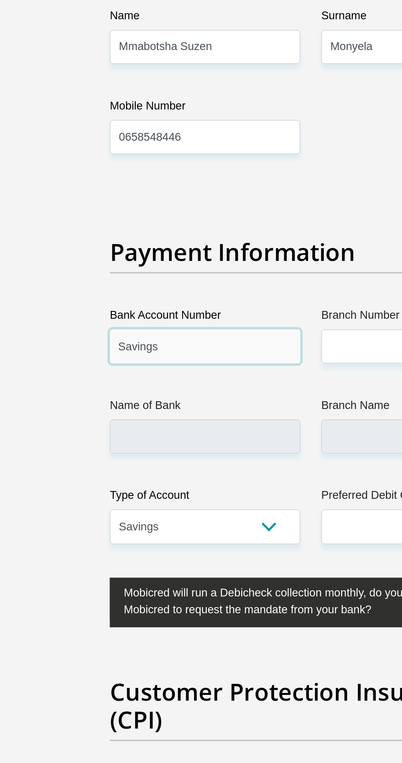
click at [148, 508] on input "Savings" at bounding box center [139, 518] width 112 height 20
type input "S"
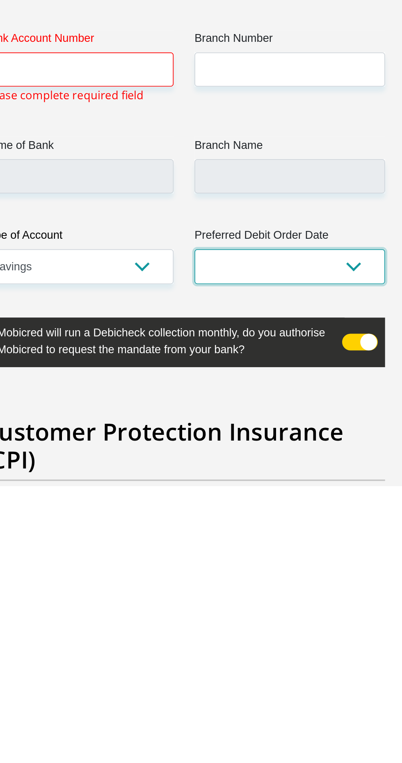
click at [300, 624] on select "1st 2nd 3rd 4th 5th 7th 18th 19th 20th 21st 22nd 23rd 24th 25th 26th 27th 28th …" at bounding box center [263, 634] width 112 height 20
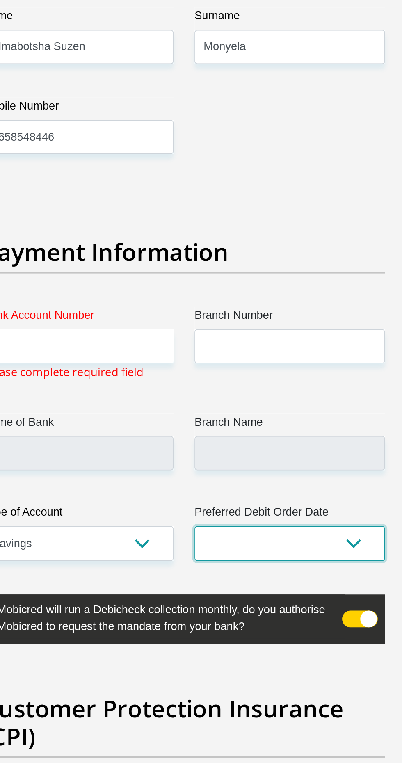
select select "3"
click at [207, 624] on select "1st 2nd 3rd 4th 5th 7th 18th 19th 20th 21st 22nd 23rd 24th 25th 26th 27th 28th …" at bounding box center [263, 634] width 112 height 20
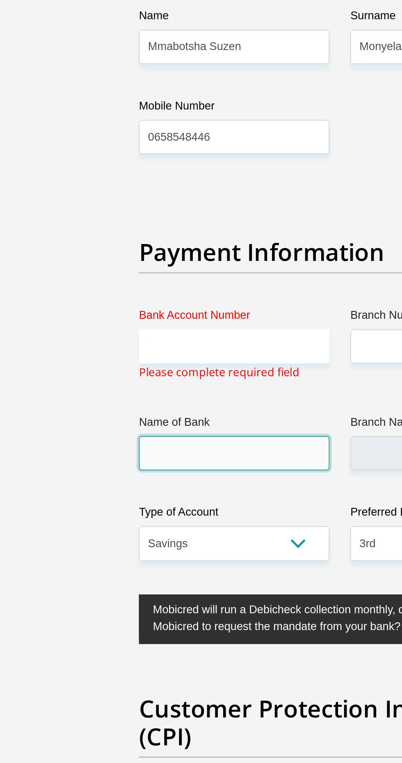
click at [128, 571] on input "Name of Bank" at bounding box center [139, 581] width 112 height 20
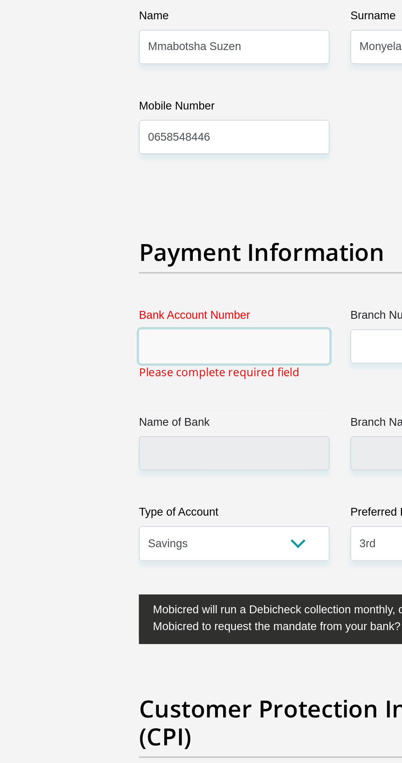
click at [137, 508] on input "Bank Account Number" at bounding box center [139, 518] width 112 height 20
click at [113, 508] on input "Bank Account Number" at bounding box center [139, 518] width 112 height 20
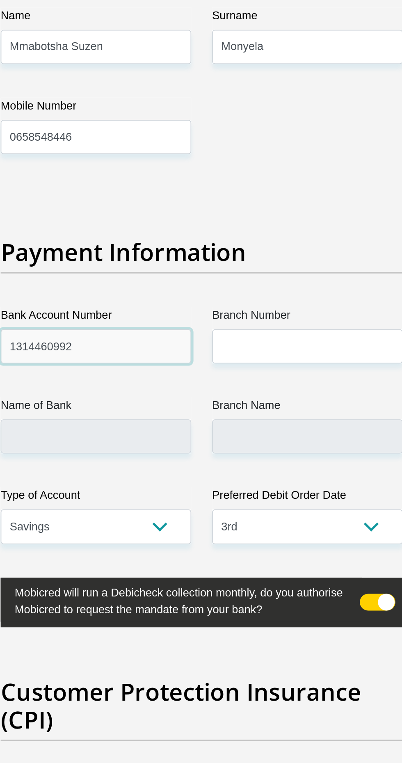
type input "1314460992"
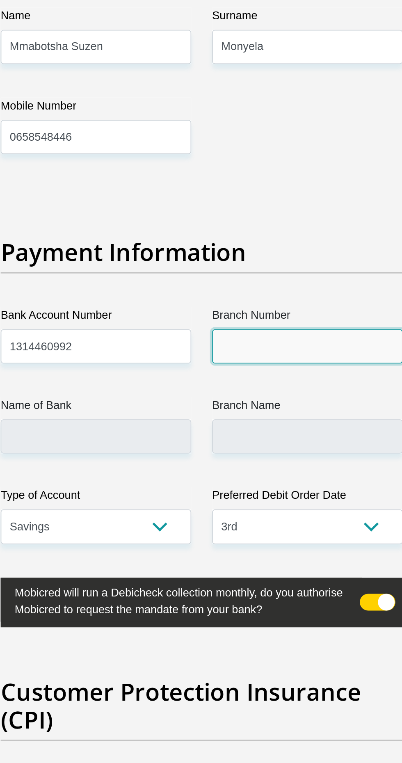
click at [265, 508] on input "Branch Number" at bounding box center [263, 518] width 112 height 20
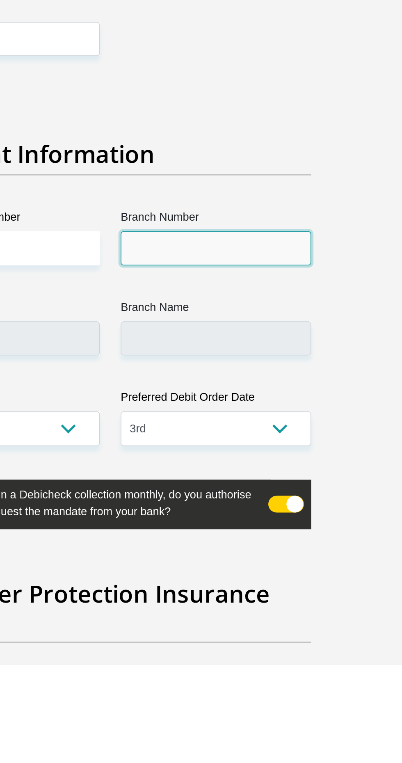
type input "7"
type input "470010"
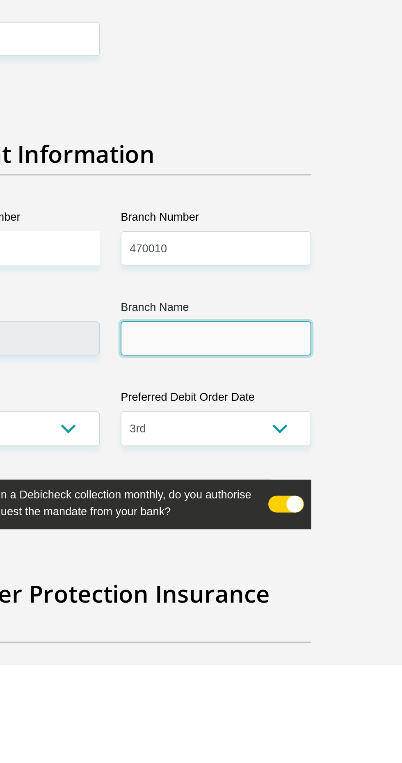
click at [249, 561] on input "Branch Name" at bounding box center [263, 571] width 112 height 20
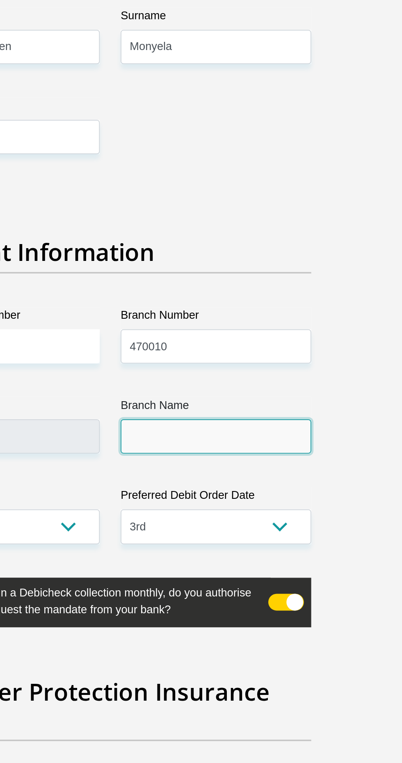
type input "CAPITEC BANK LIMITED"
type input "CAPITEC BANK CPC"
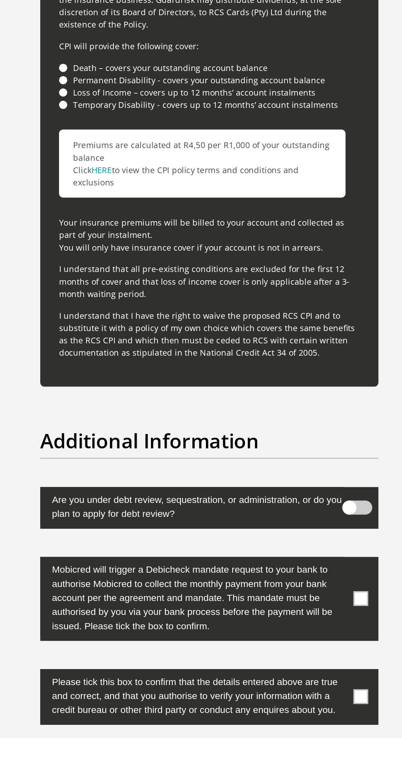
scroll to position [2326, 0]
click at [316, 653] on label at bounding box center [201, 666] width 236 height 59
click at [299, 639] on input "checkbox" at bounding box center [299, 639] width 0 height 0
click at [308, 730] on span at bounding box center [307, 735] width 10 height 10
click at [299, 717] on input "checkbox" at bounding box center [299, 717] width 0 height 0
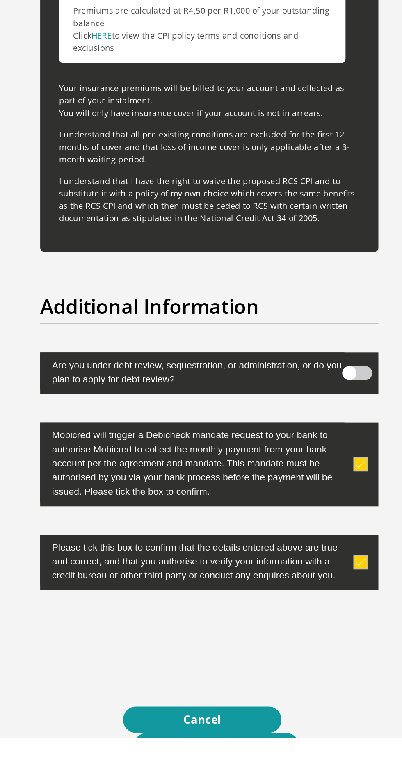
scroll to position [2420, 0]
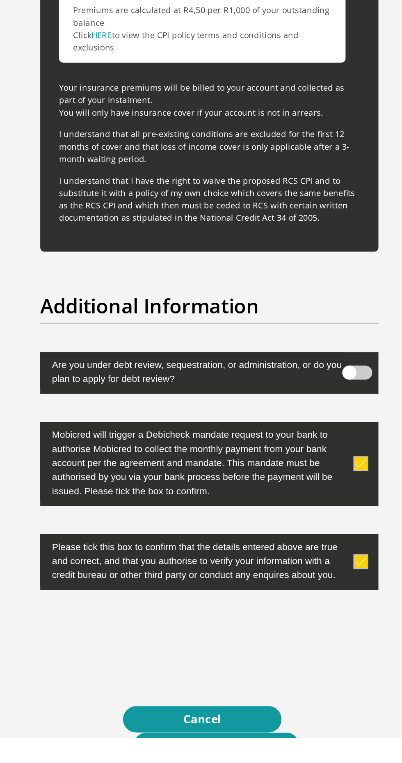
click at [217, 759] on button "Proceed" at bounding box center [206, 768] width 116 height 18
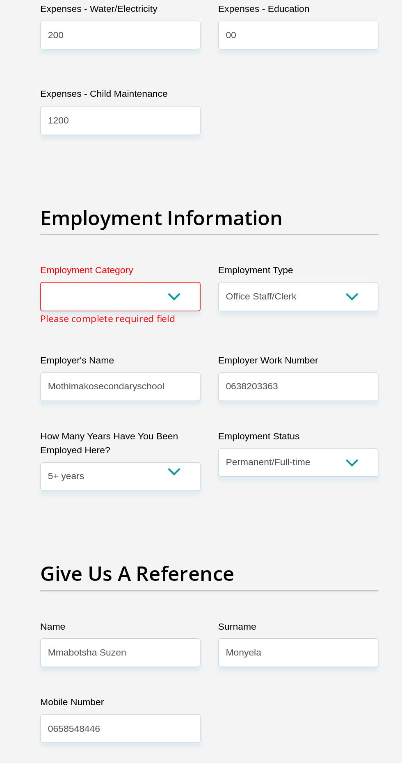
scroll to position [1496, 0]
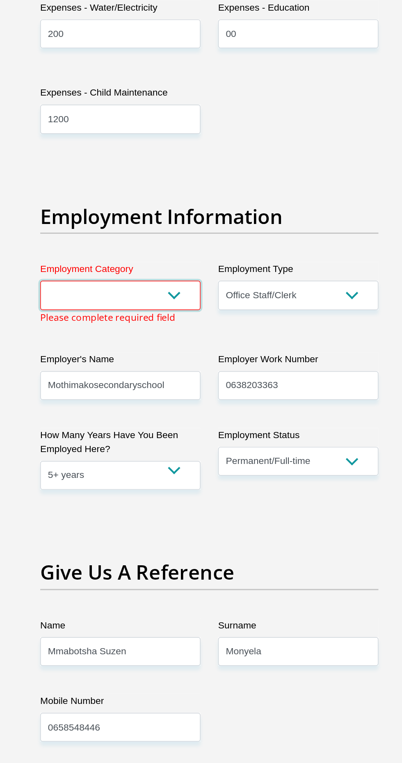
click at [179, 197] on select "AGRICULTURE ALCOHOL & TOBACCO CONSTRUCTION MATERIALS METALLURGY EQUIPMENT FOR R…" at bounding box center [139, 207] width 112 height 20
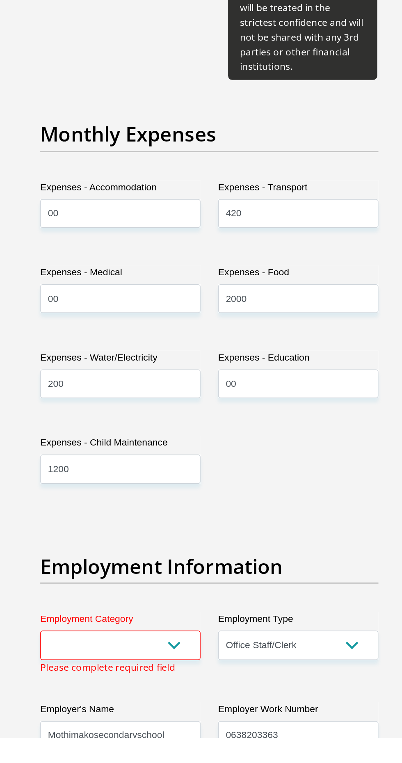
scroll to position [1027, 0]
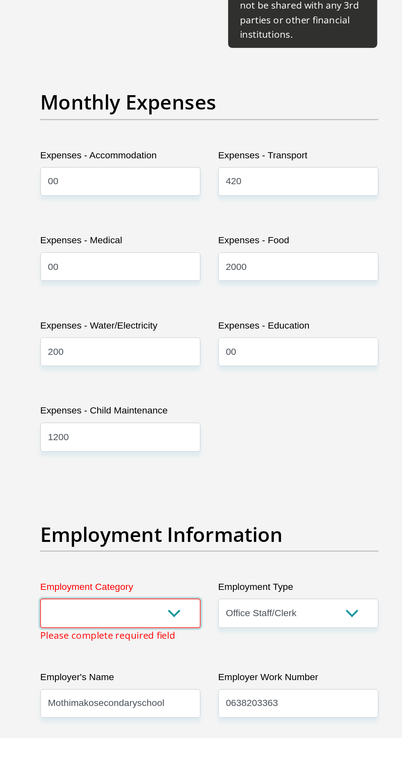
click at [174, 666] on select "AGRICULTURE ALCOHOL & TOBACCO CONSTRUCTION MATERIALS METALLURGY EQUIPMENT FOR R…" at bounding box center [139, 676] width 112 height 20
select select "6"
click at [83, 666] on select "AGRICULTURE ALCOHOL & TOBACCO CONSTRUCTION MATERIALS METALLURGY EQUIPMENT FOR R…" at bounding box center [139, 676] width 112 height 20
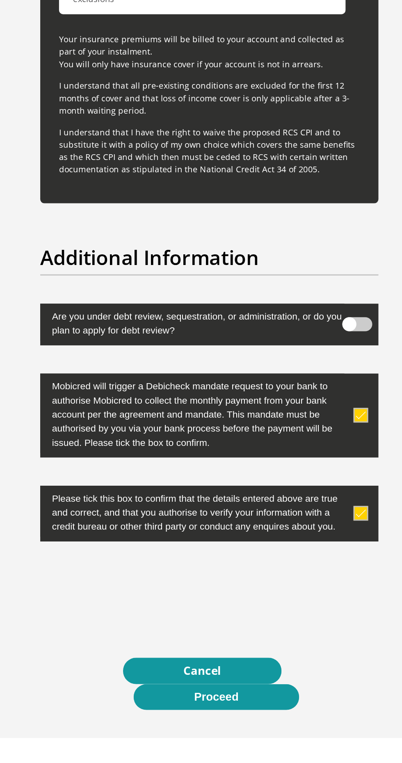
scroll to position [2454, 0]
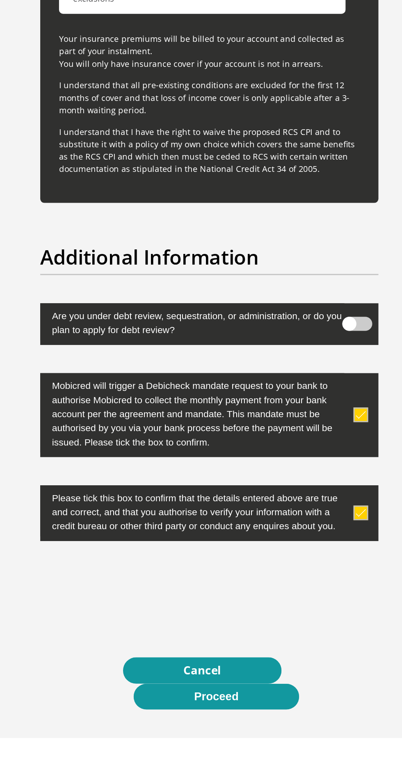
click at [252, 725] on button "Proceed" at bounding box center [206, 734] width 116 height 18
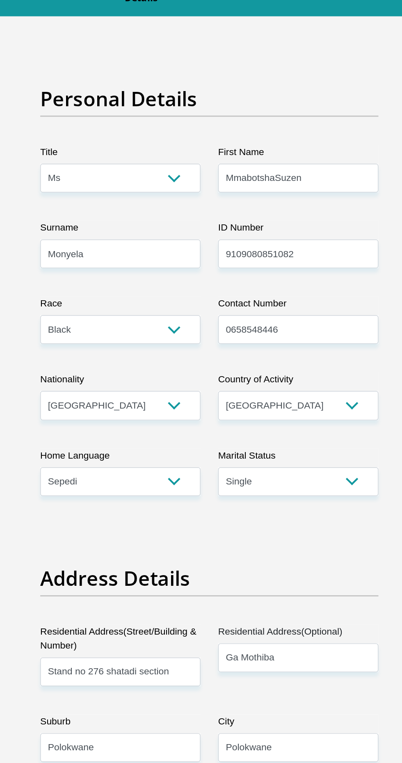
scroll to position [0, 0]
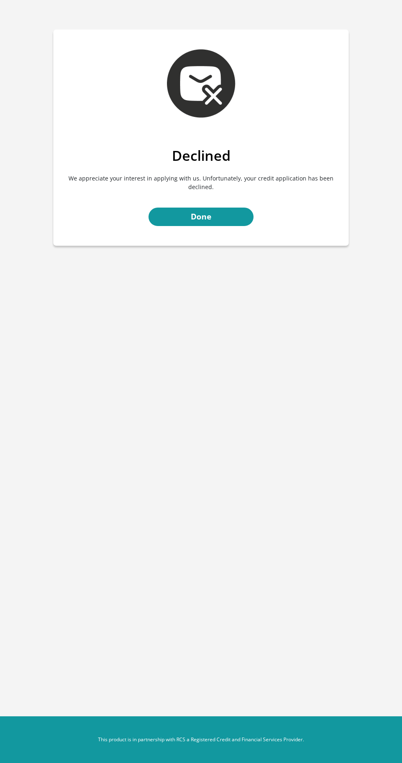
click at [222, 355] on body "Declined We appreciate your interest in applying with us. Unfortunately, your c…" at bounding box center [201, 381] width 402 height 763
click at [222, 214] on link "Done" at bounding box center [201, 217] width 105 height 18
click at [210, 208] on link "Done" at bounding box center [201, 217] width 105 height 18
click at [211, 208] on link "Done" at bounding box center [201, 217] width 105 height 18
click at [203, 213] on link "Done" at bounding box center [201, 217] width 105 height 18
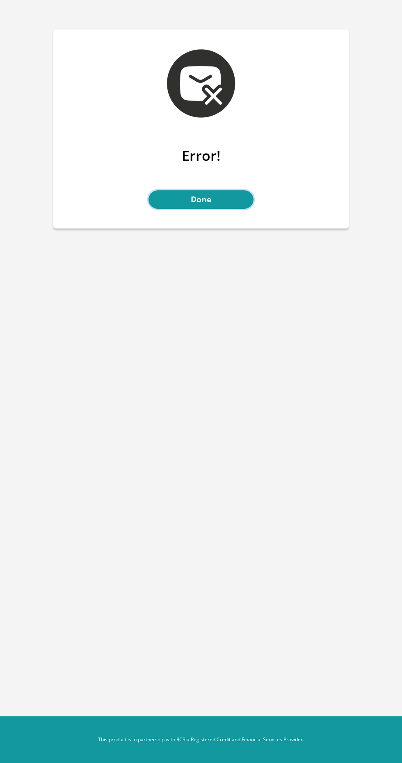
click at [226, 204] on link "Done" at bounding box center [201, 199] width 105 height 18
